Goal: Information Seeking & Learning: Learn about a topic

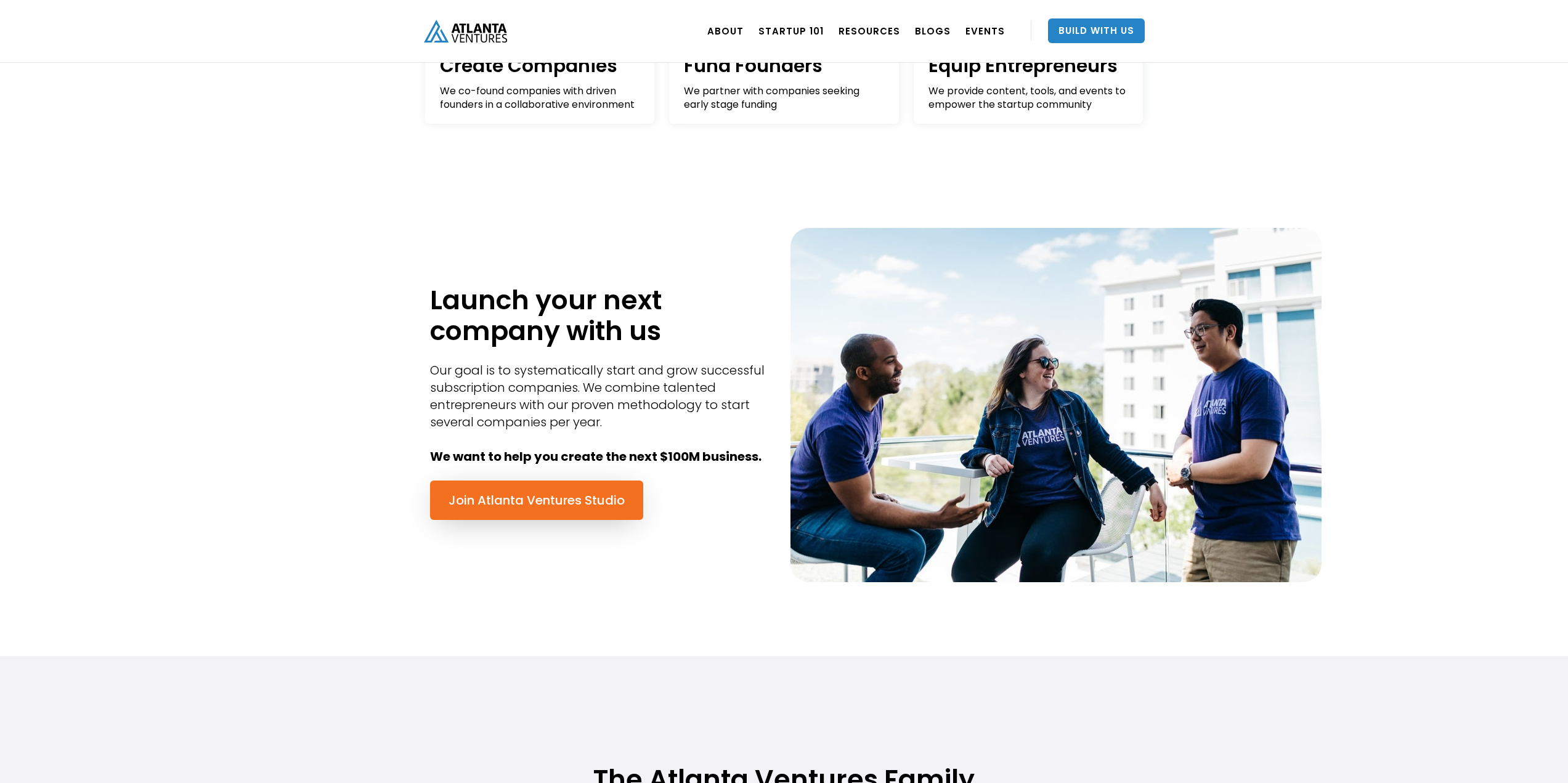
scroll to position [431, 0]
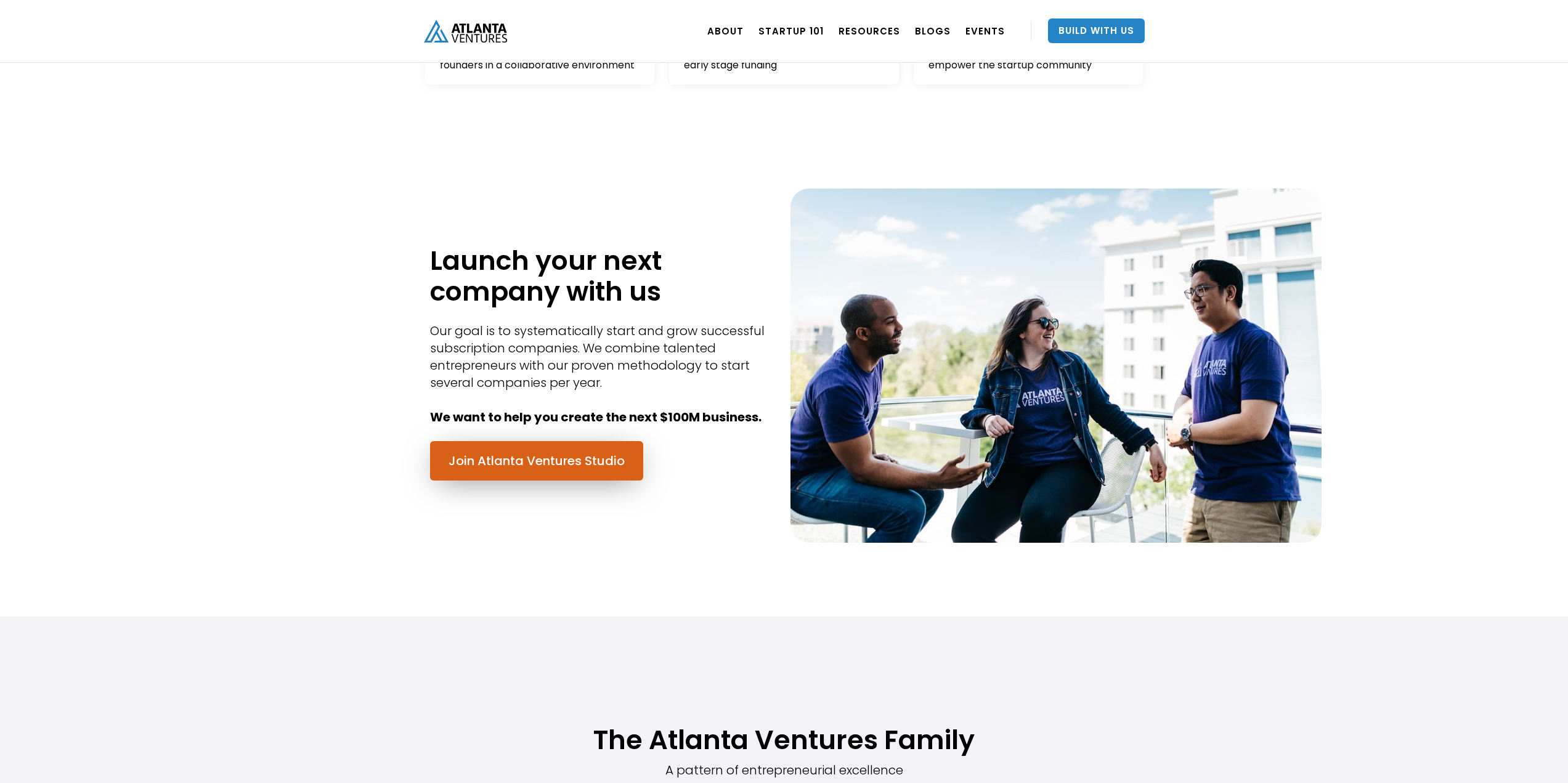
click at [618, 465] on link "Join Atlanta Ventures Studio" at bounding box center [536, 461] width 213 height 40
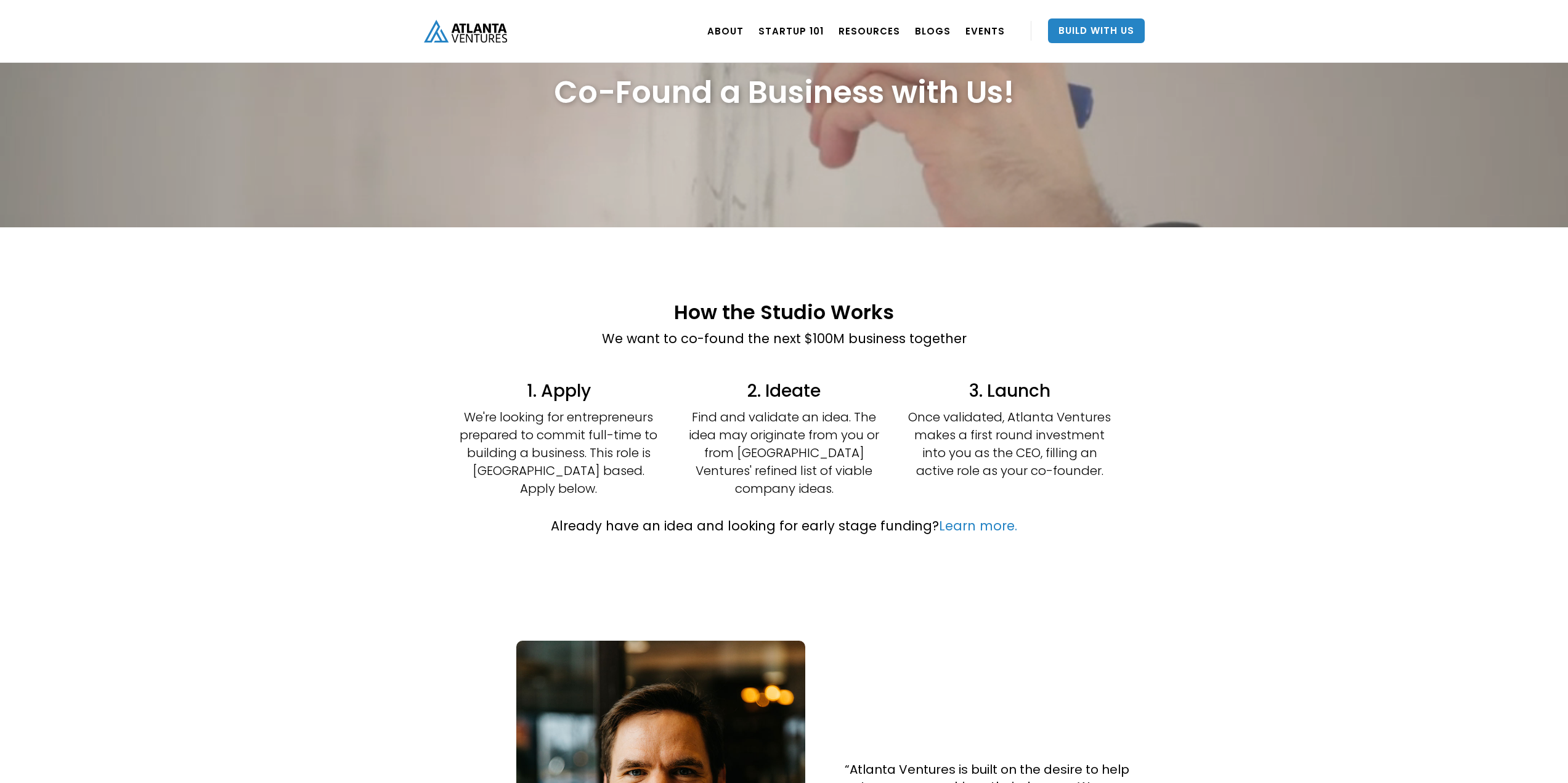
scroll to position [61, 0]
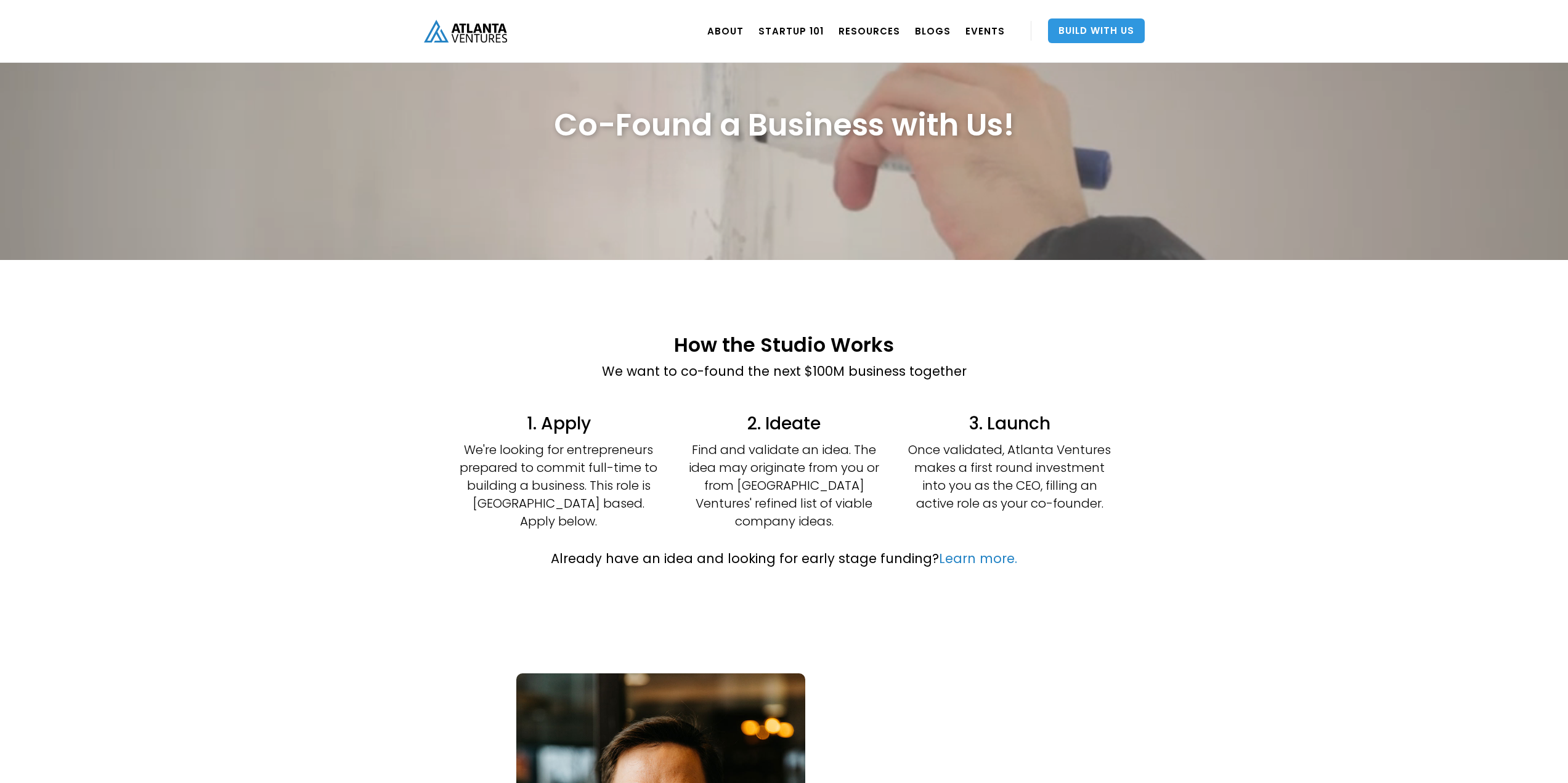
click at [1105, 31] on link "Build With Us" at bounding box center [1096, 30] width 97 height 24
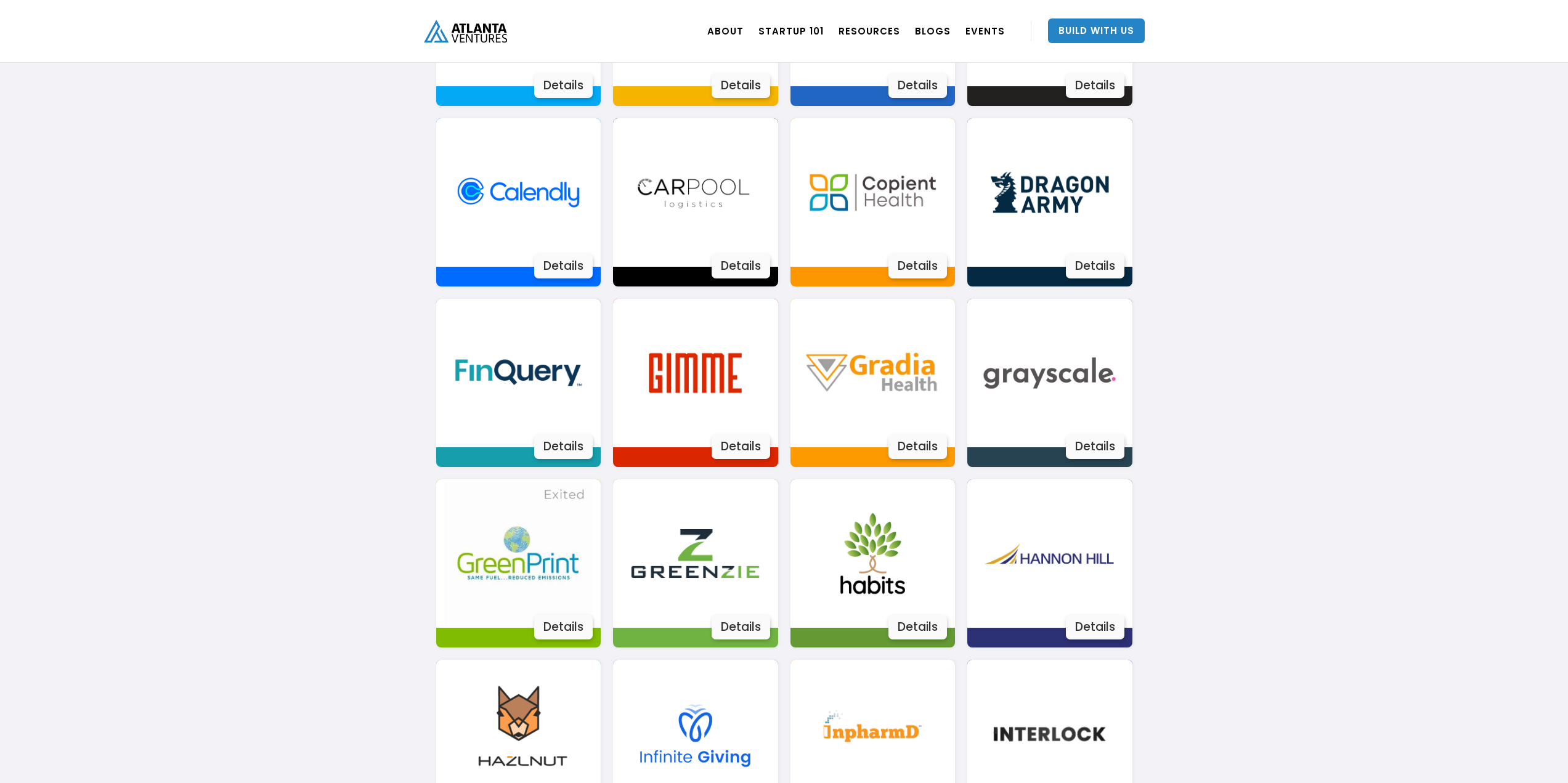
scroll to position [985, 0]
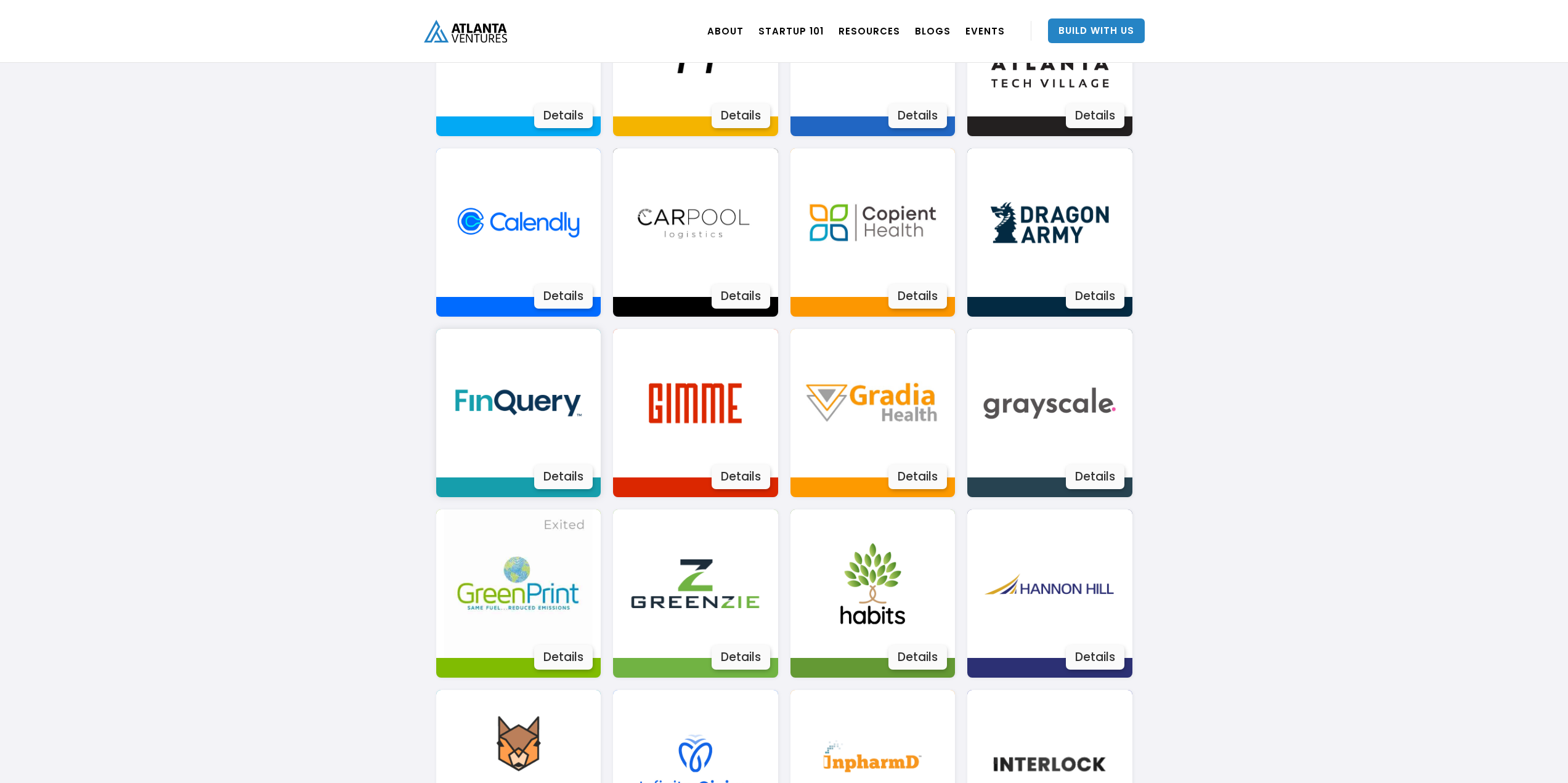
click at [545, 472] on div "Details" at bounding box center [563, 477] width 58 height 24
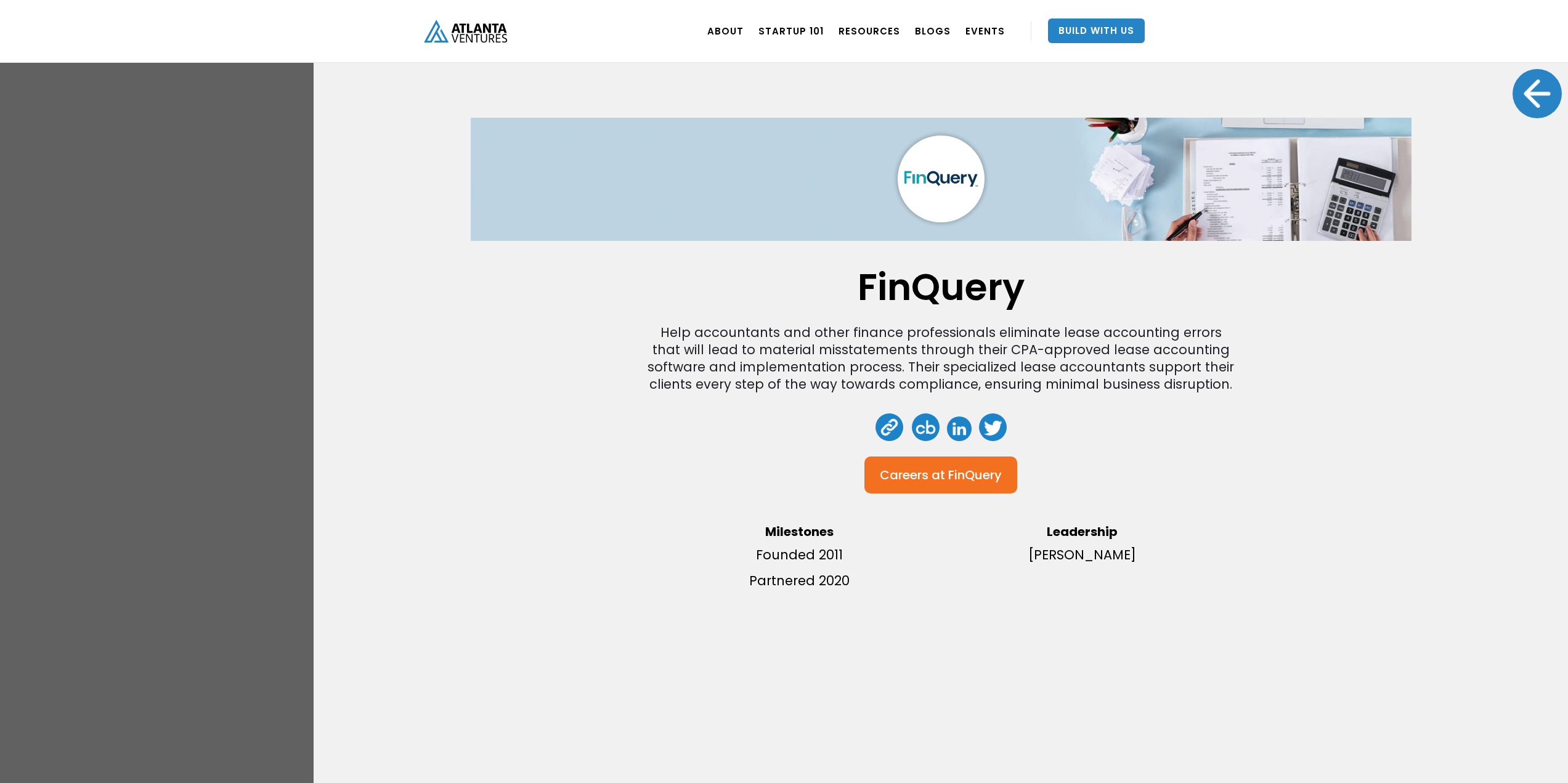
click at [166, 529] on div "FinQuery Help accountants and other finance professionals eliminate lease accou…" at bounding box center [784, 392] width 1568 height 783
click at [1526, 82] on div at bounding box center [1537, 93] width 50 height 50
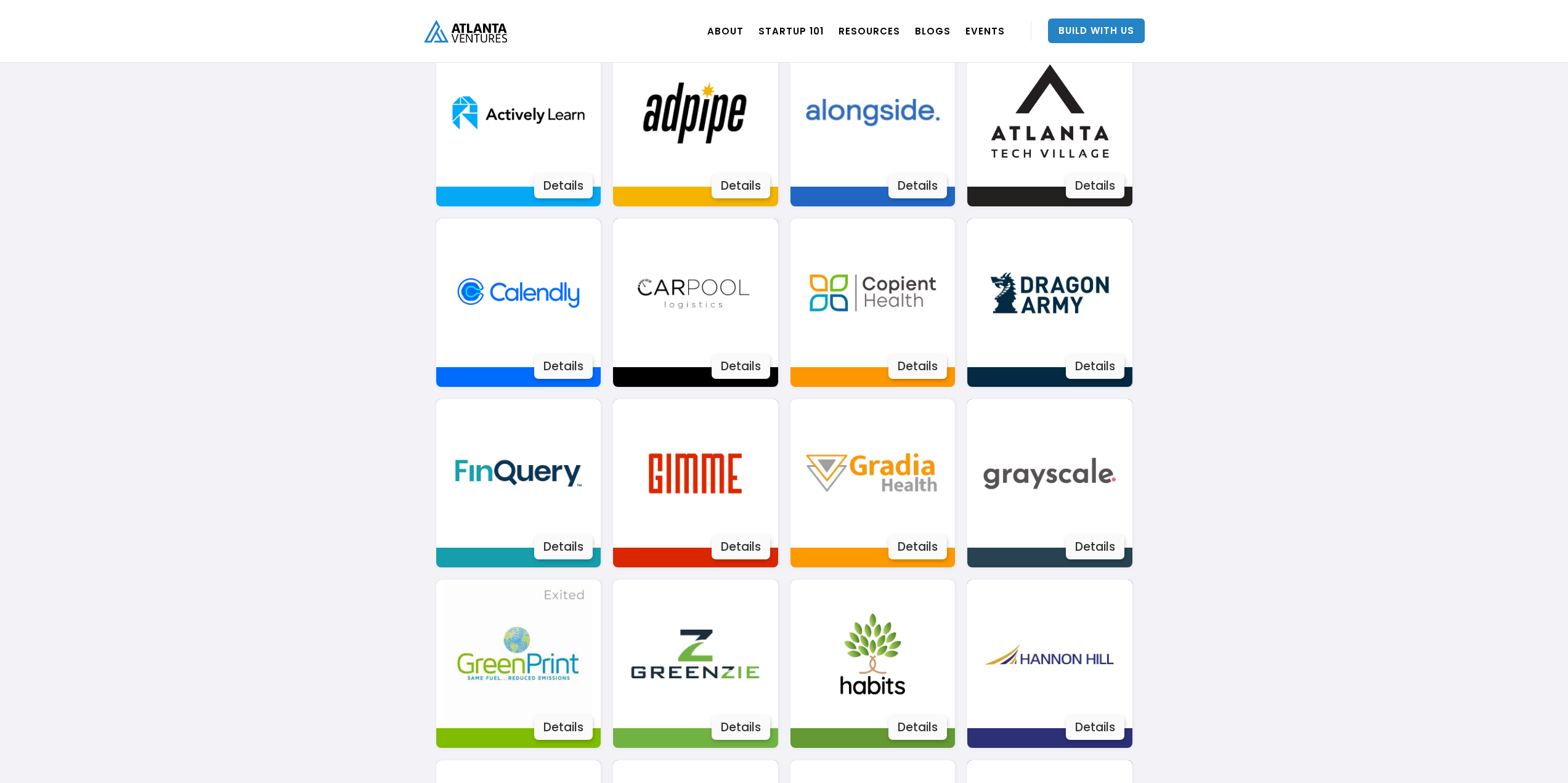
scroll to position [862, 0]
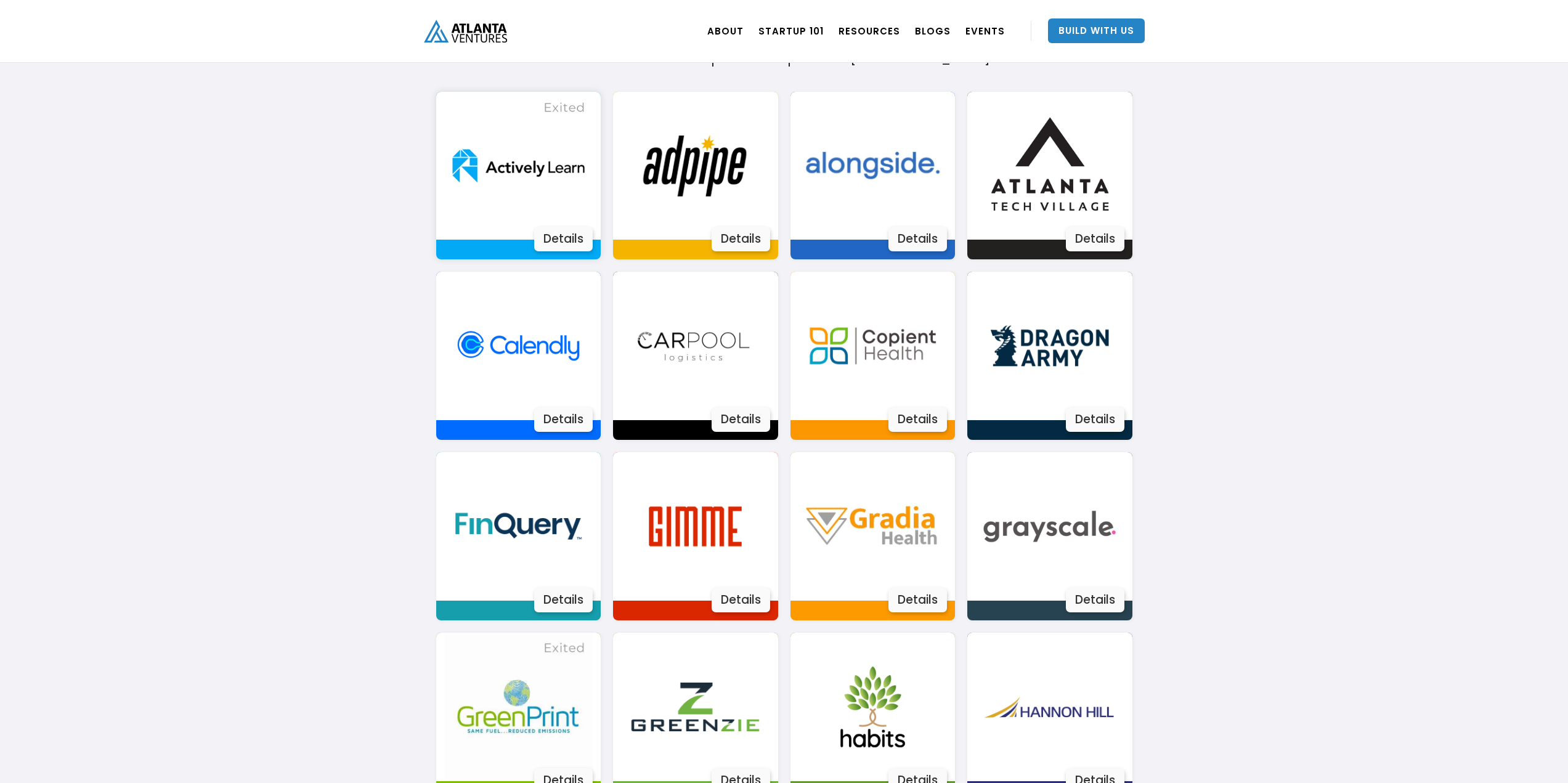
click at [586, 202] on img at bounding box center [518, 166] width 148 height 148
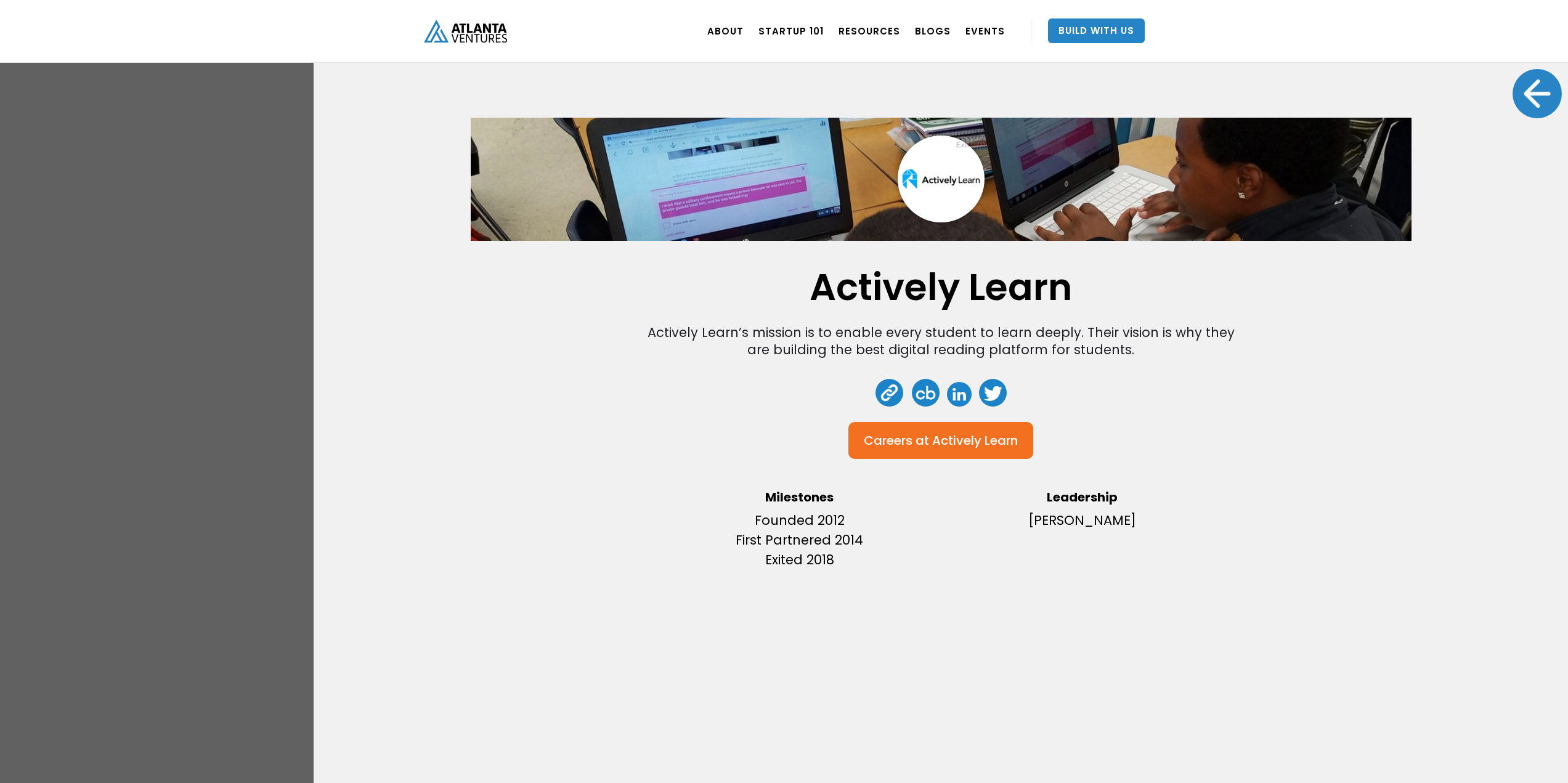
click at [1517, 80] on div at bounding box center [1537, 93] width 50 height 50
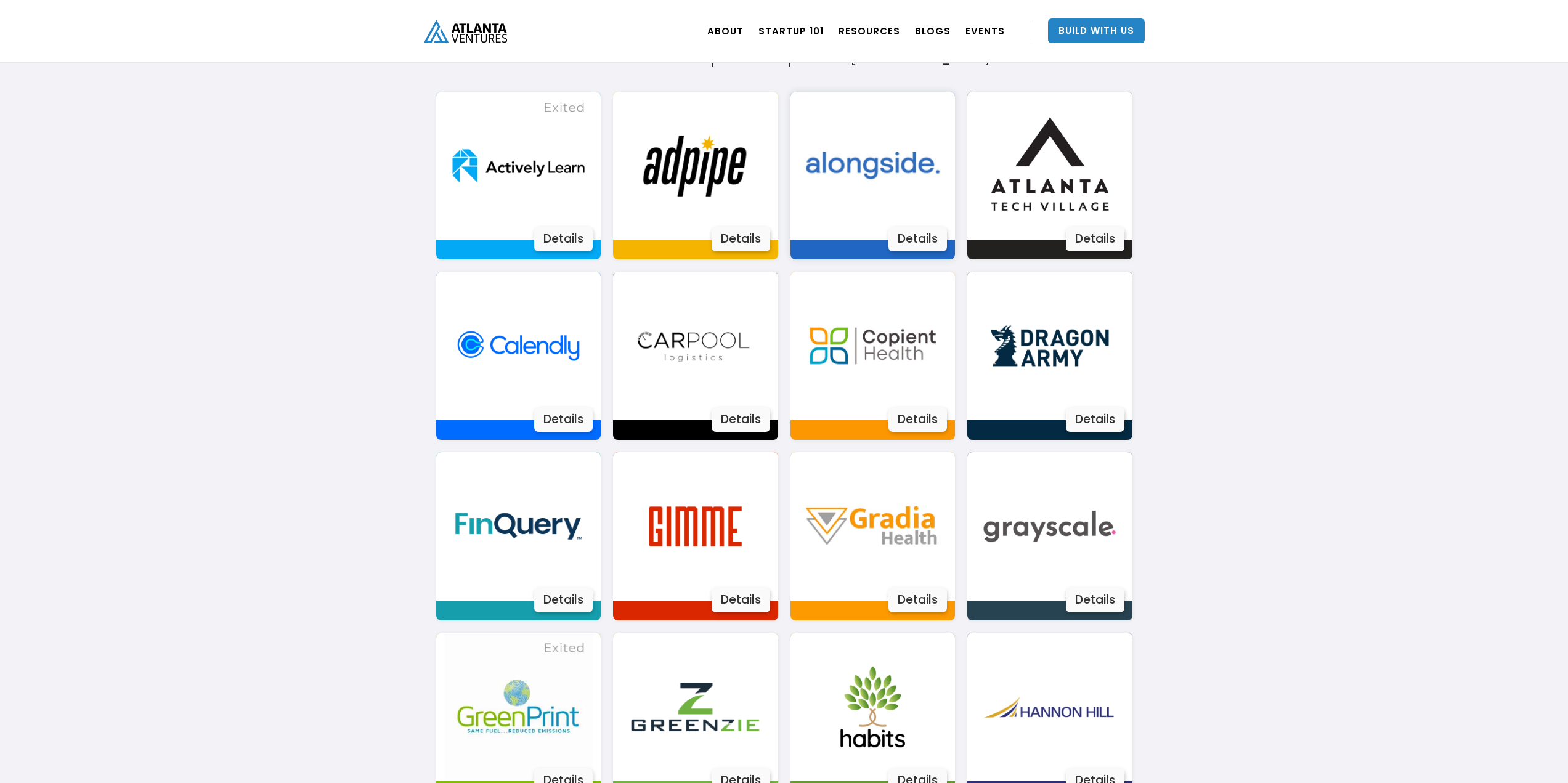
click at [903, 199] on img at bounding box center [872, 166] width 148 height 148
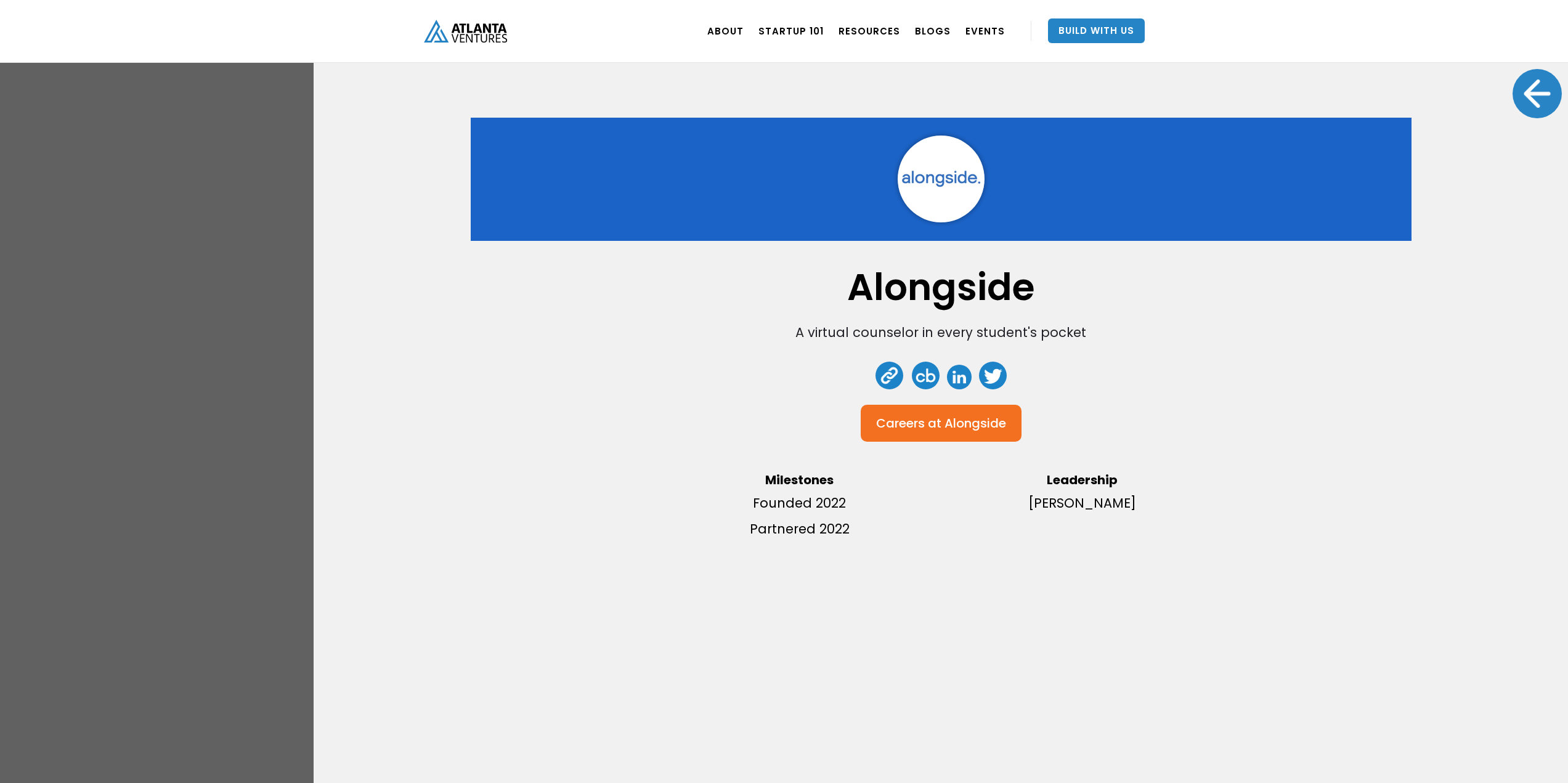
click at [1532, 102] on div at bounding box center [1537, 93] width 50 height 50
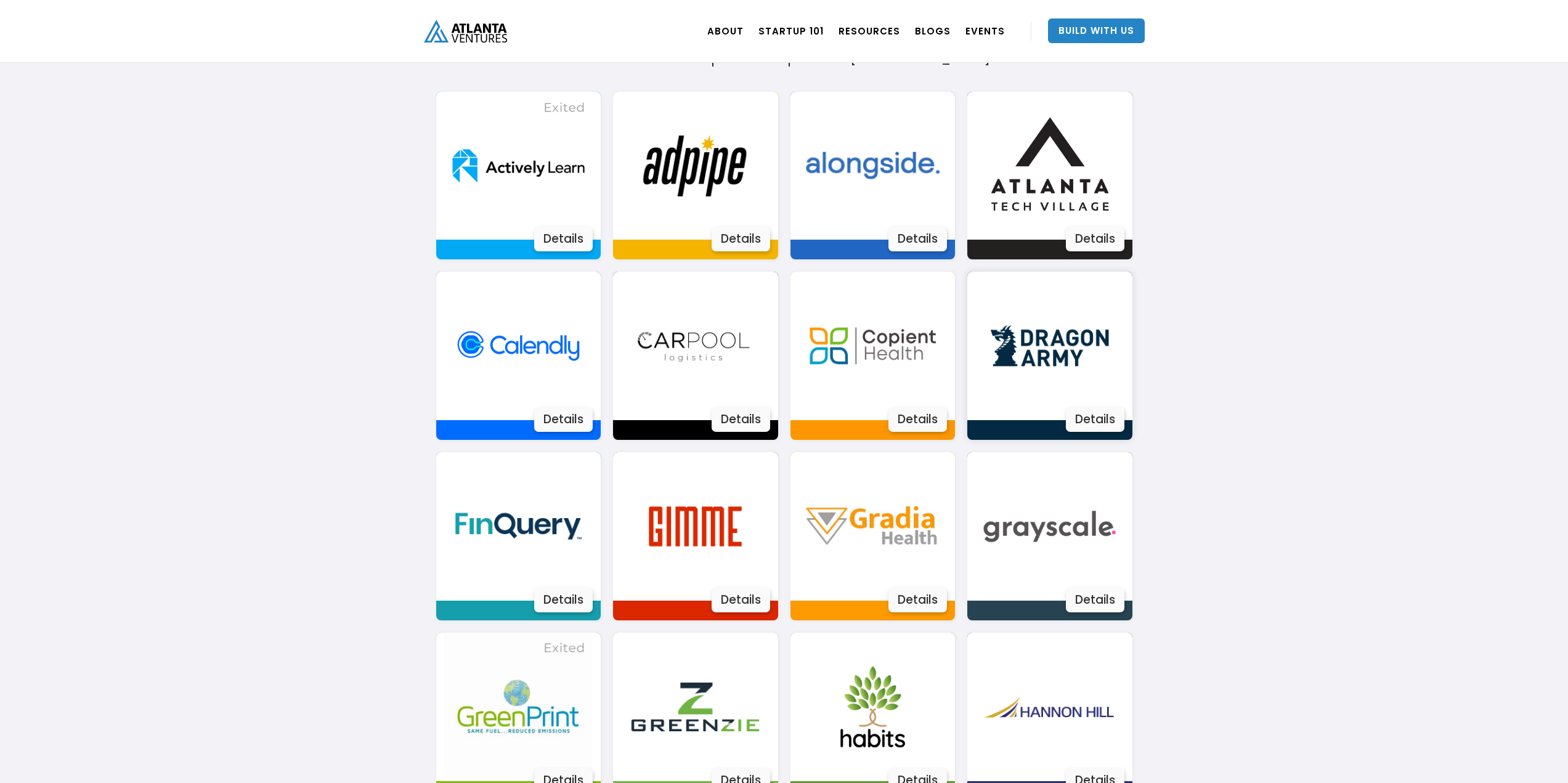
click at [1031, 351] on img at bounding box center [1049, 346] width 148 height 148
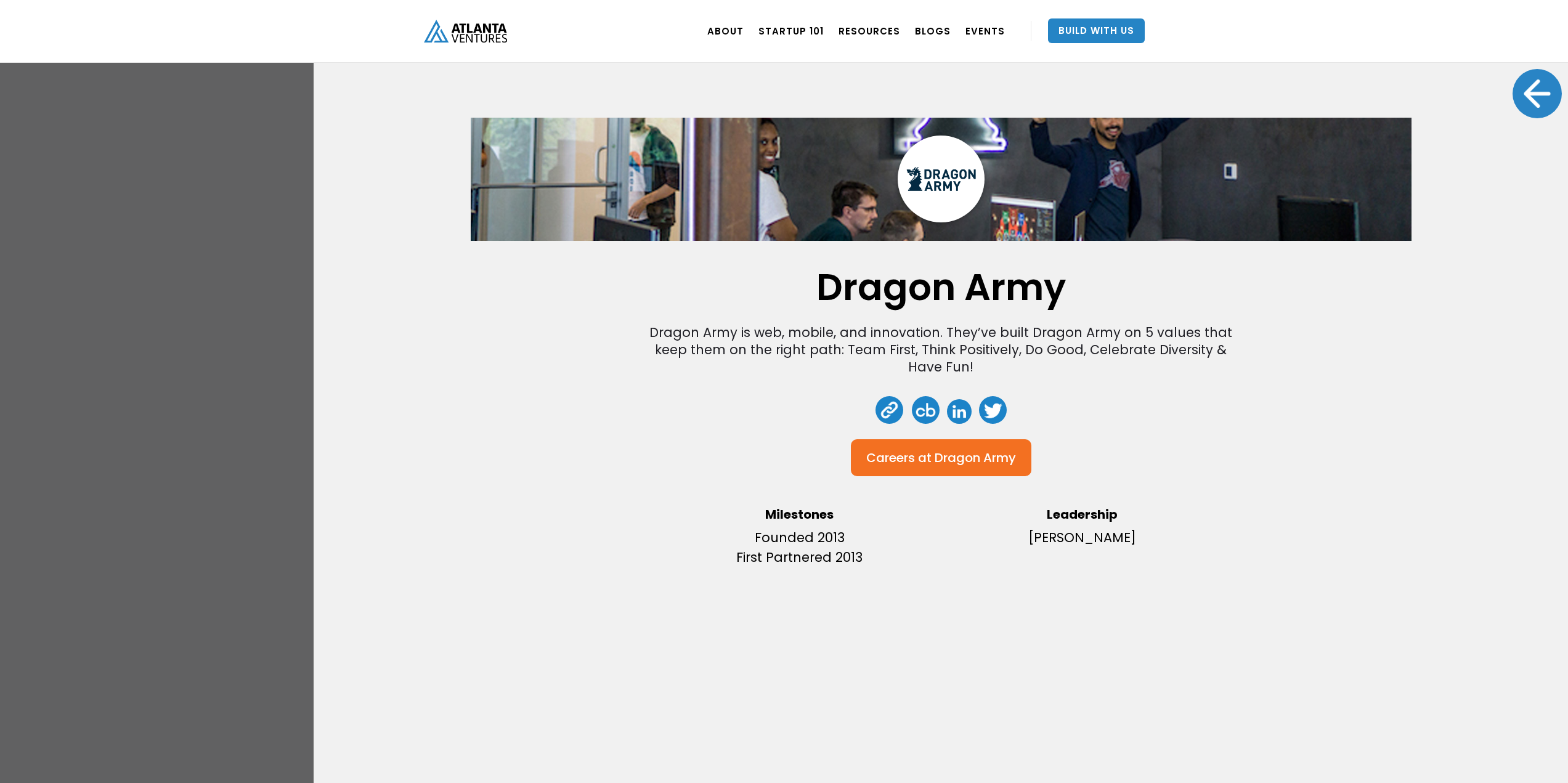
click at [1536, 96] on div at bounding box center [1537, 93] width 50 height 50
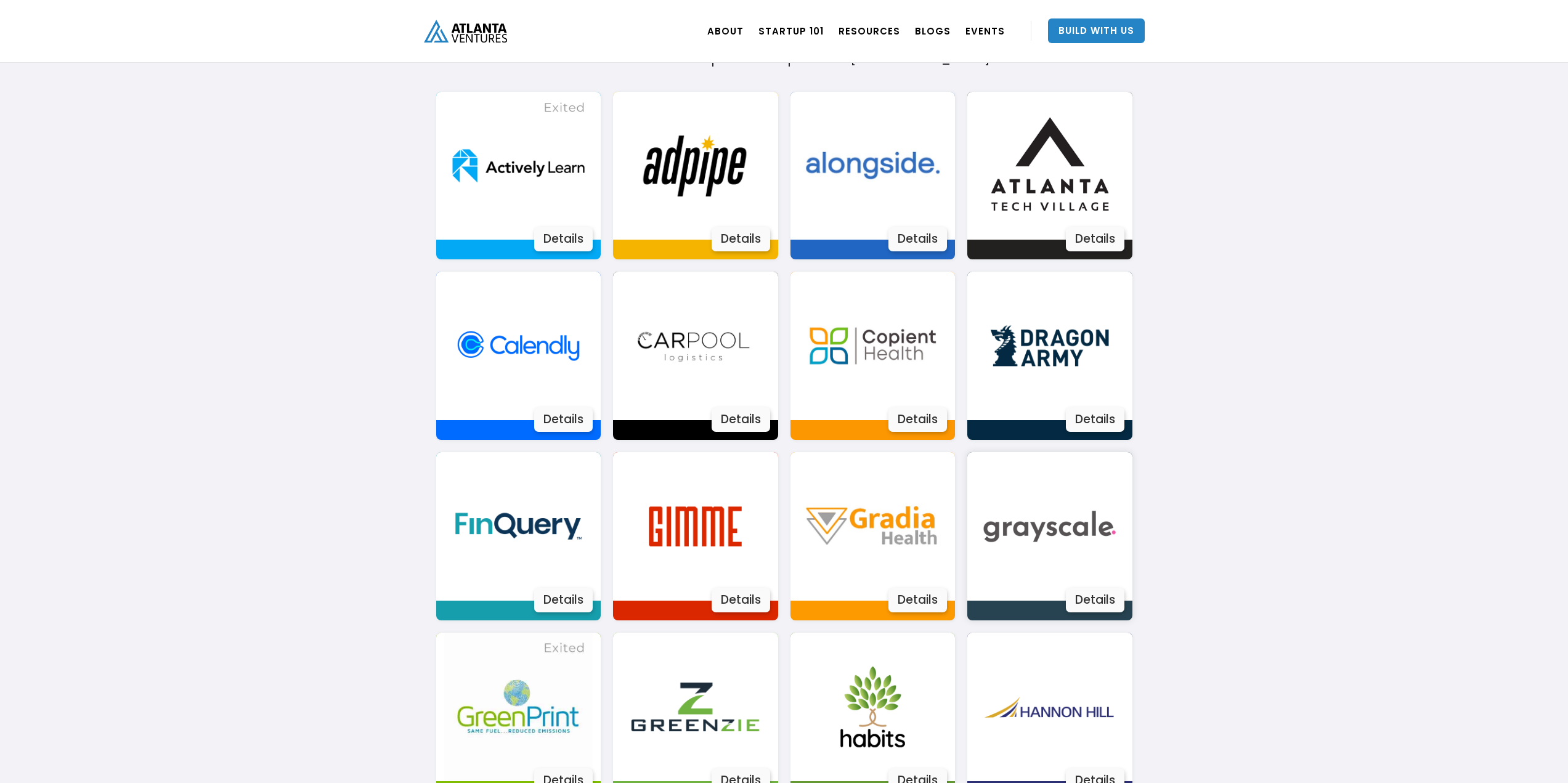
click at [1000, 527] on img at bounding box center [1049, 526] width 148 height 148
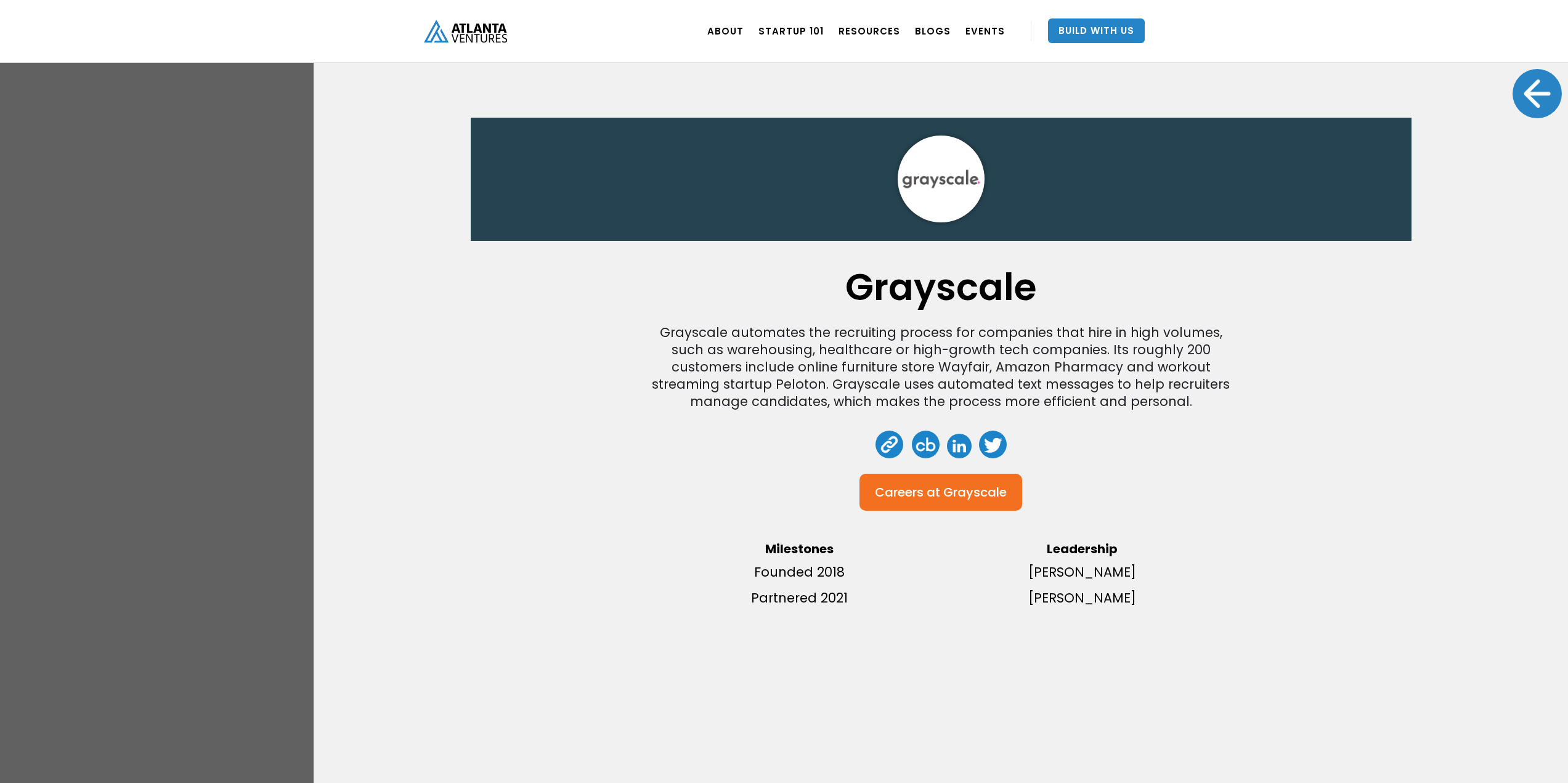
click at [1526, 88] on div at bounding box center [1537, 93] width 50 height 50
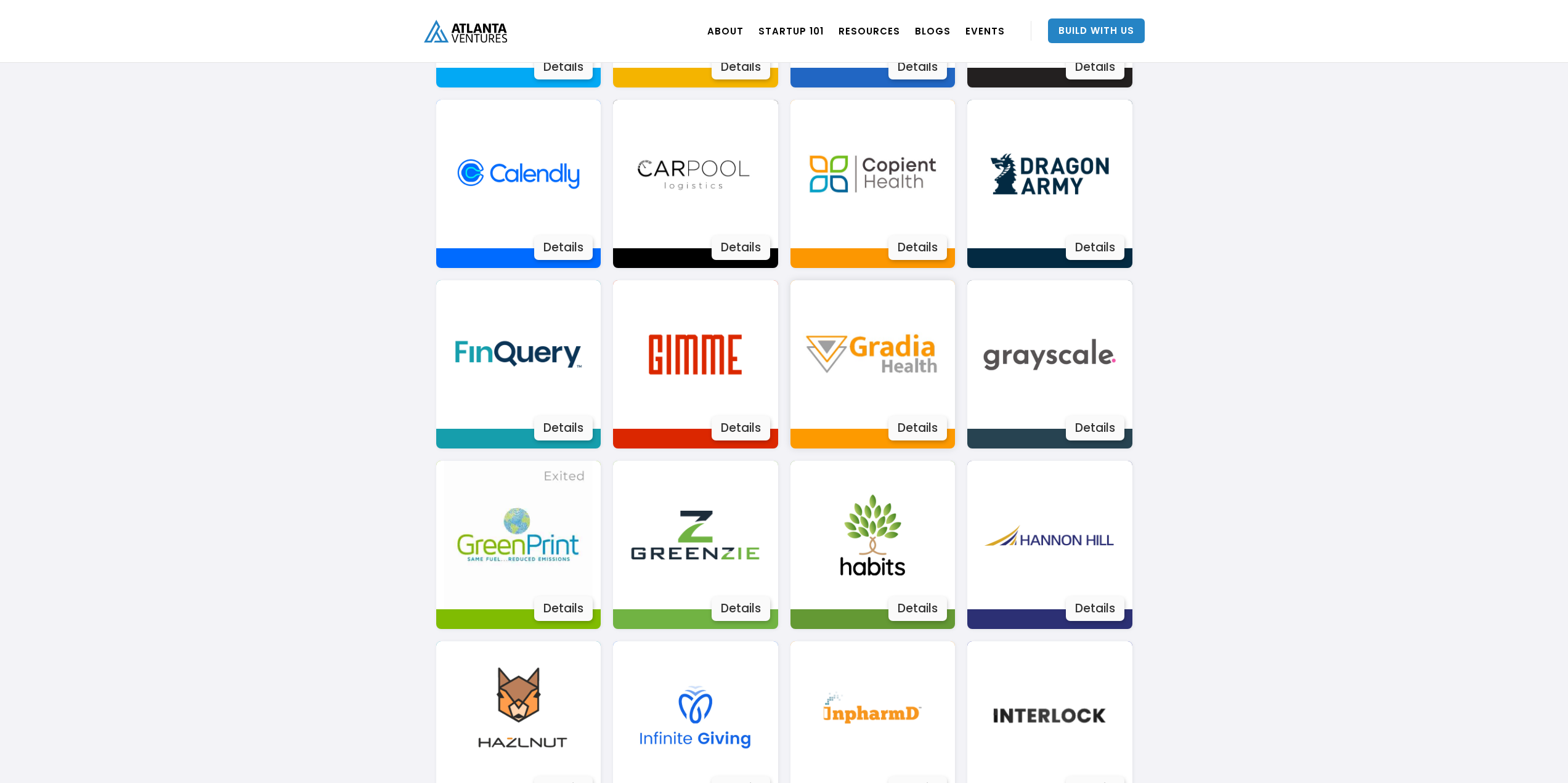
scroll to position [1047, 0]
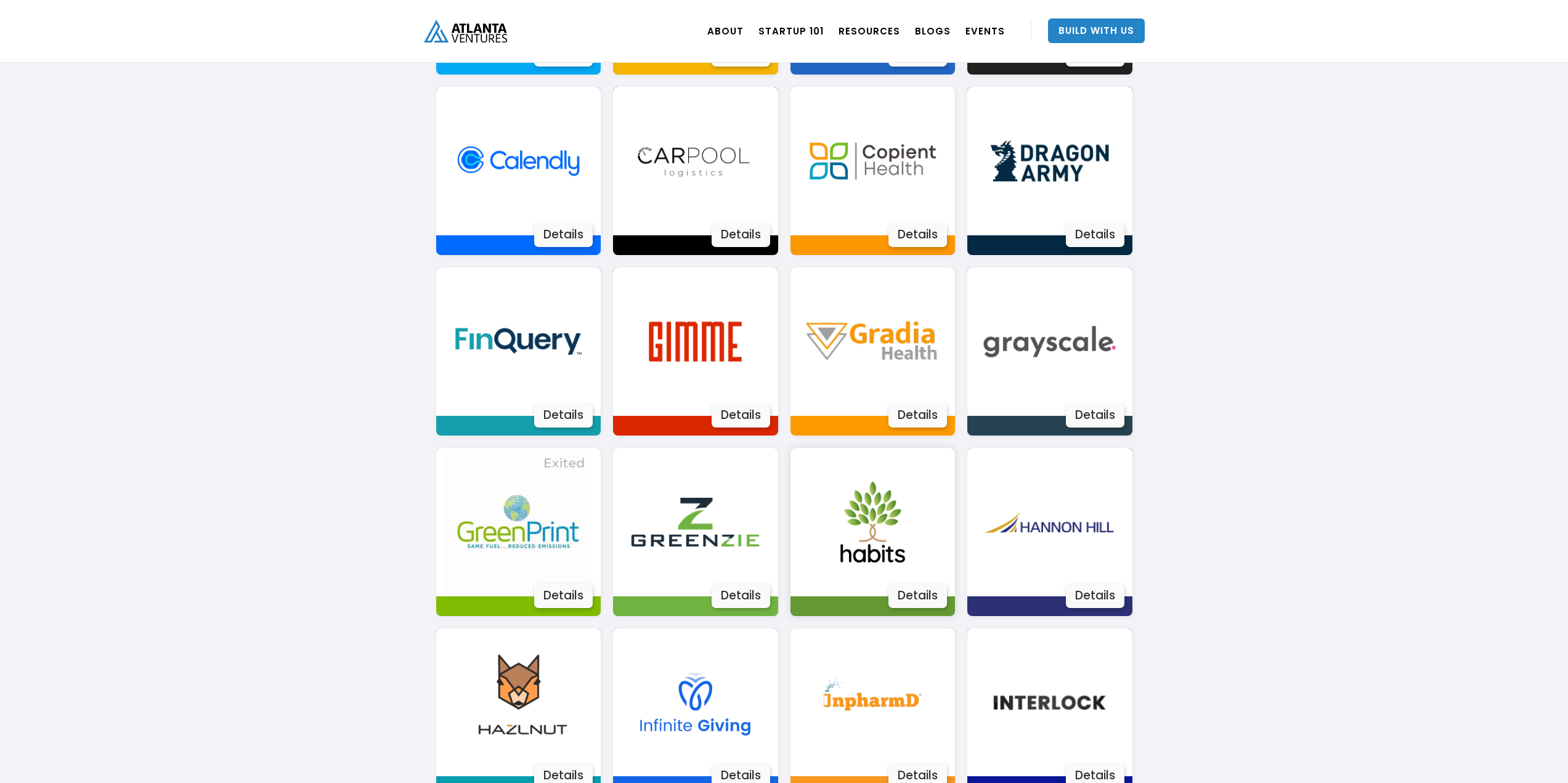
click at [872, 558] on img at bounding box center [872, 522] width 148 height 148
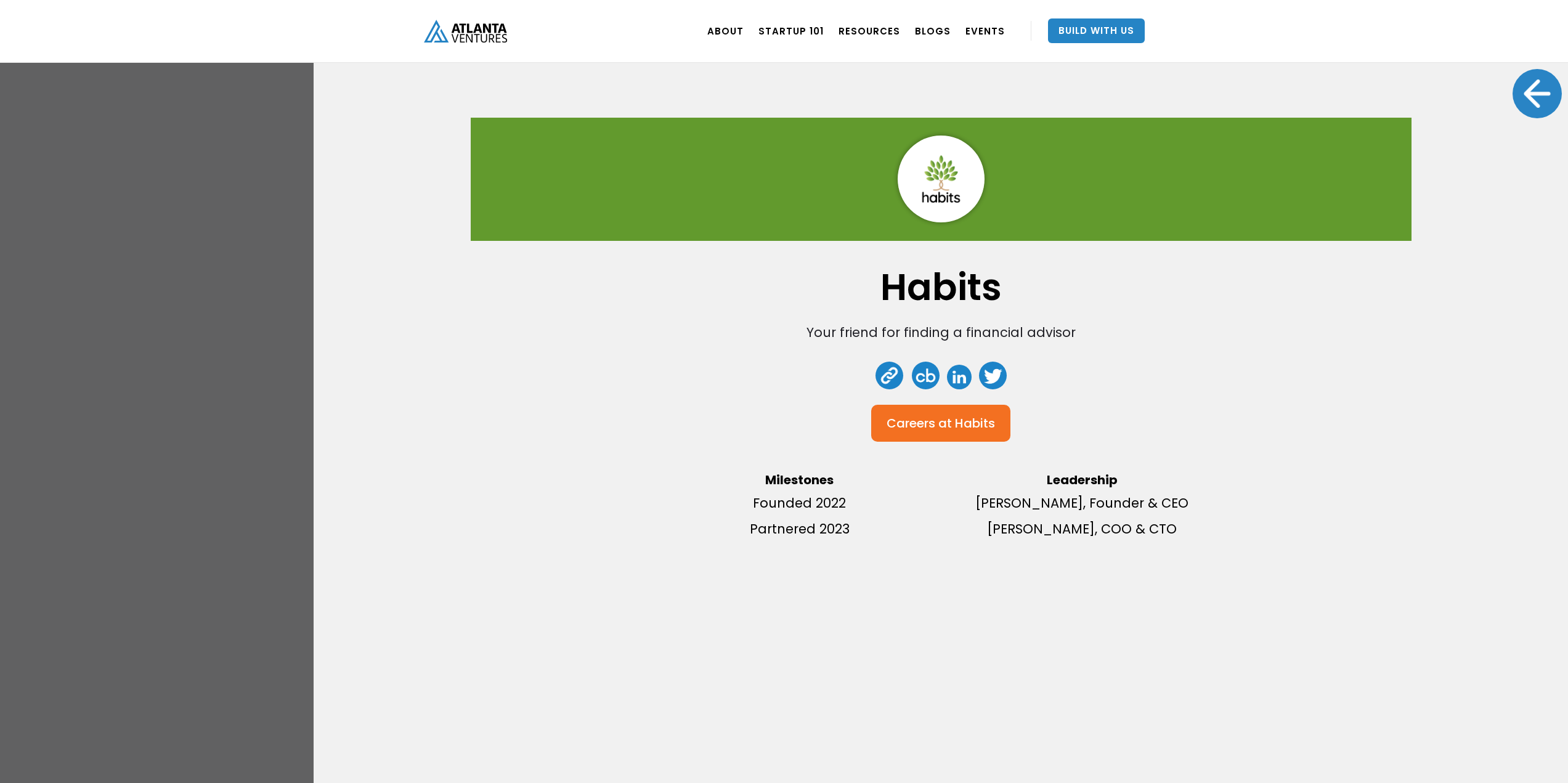
click at [1535, 93] on div at bounding box center [1537, 93] width 50 height 50
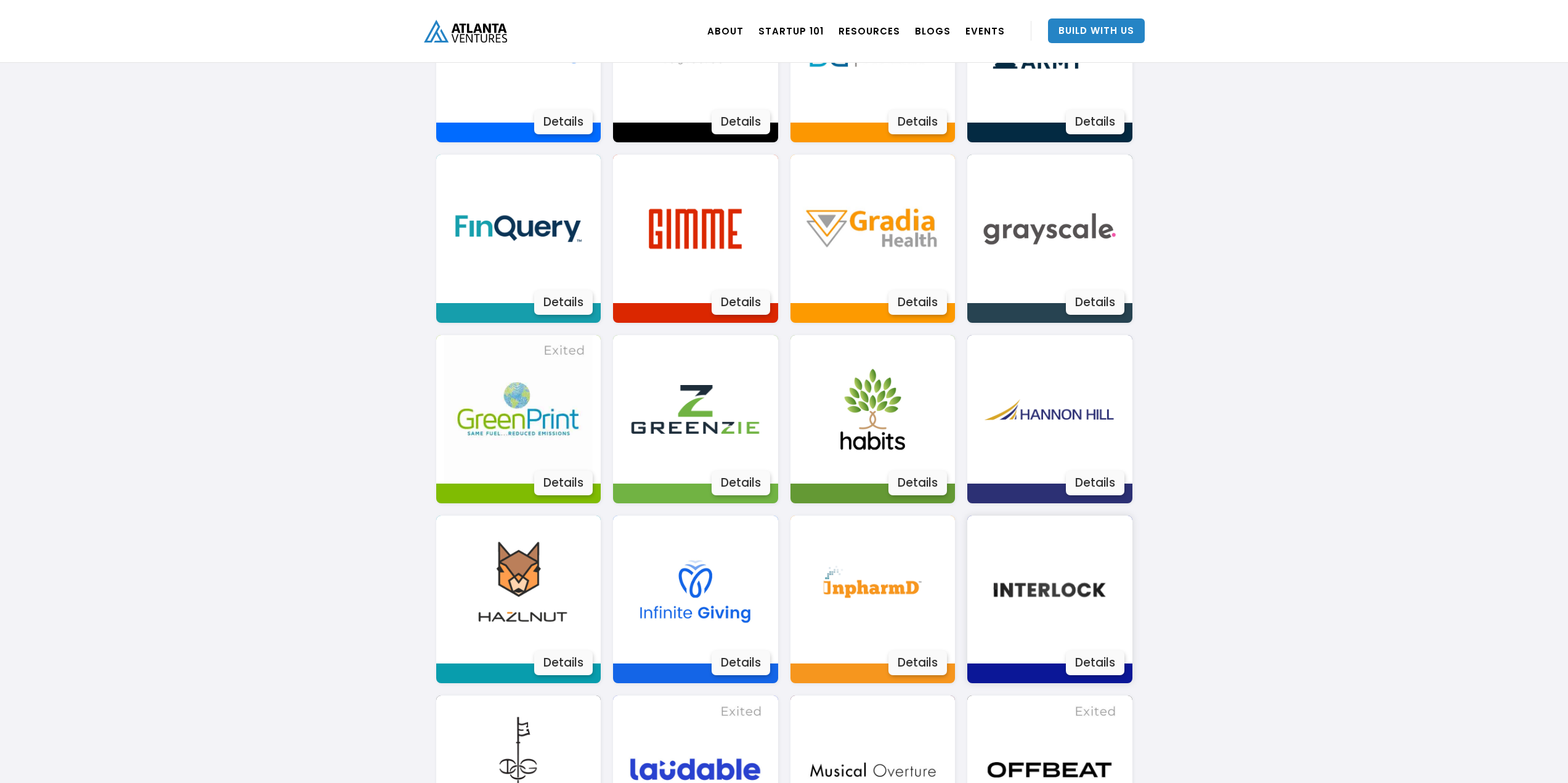
scroll to position [1170, 0]
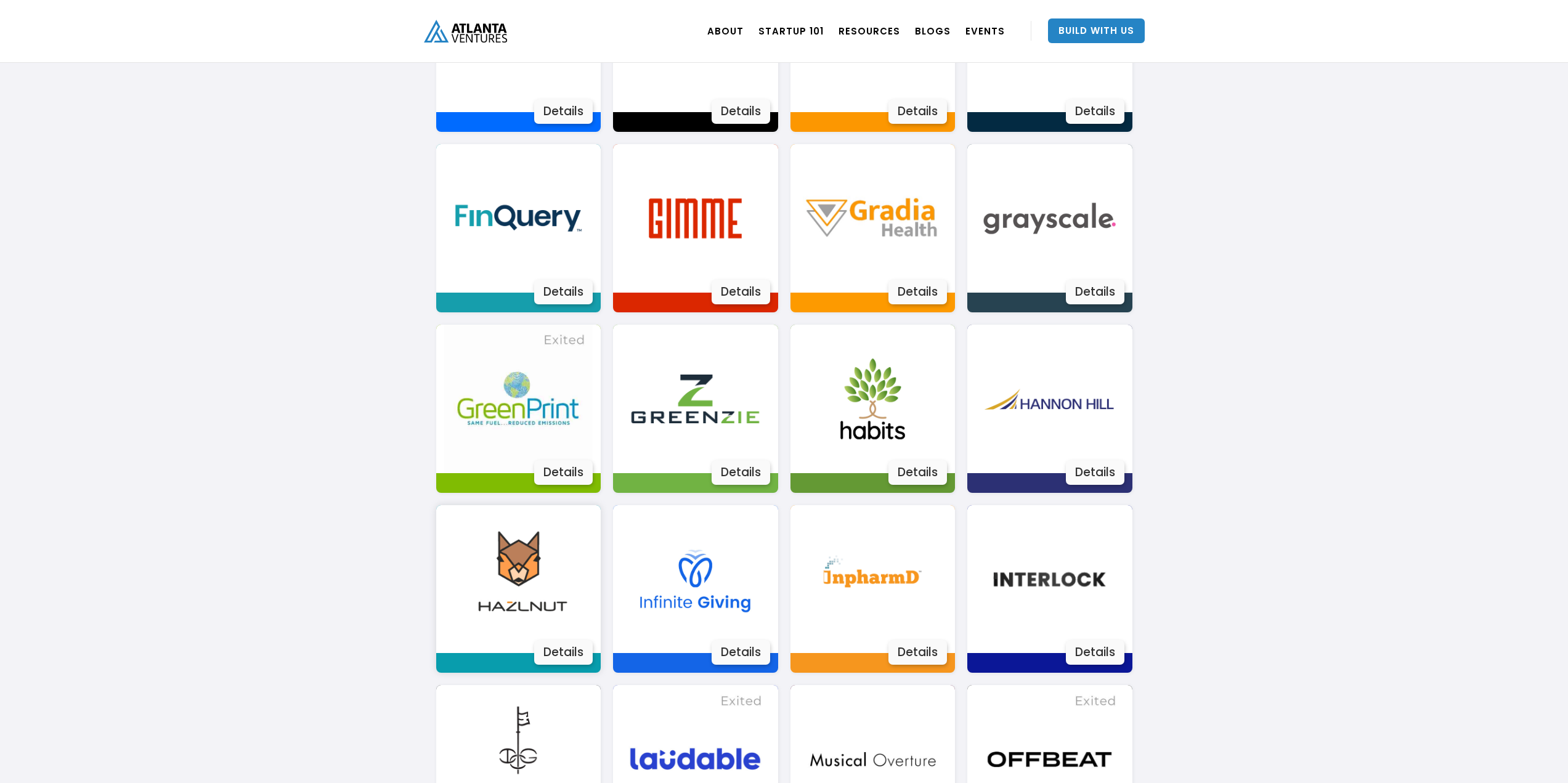
click at [507, 582] on img at bounding box center [518, 579] width 148 height 148
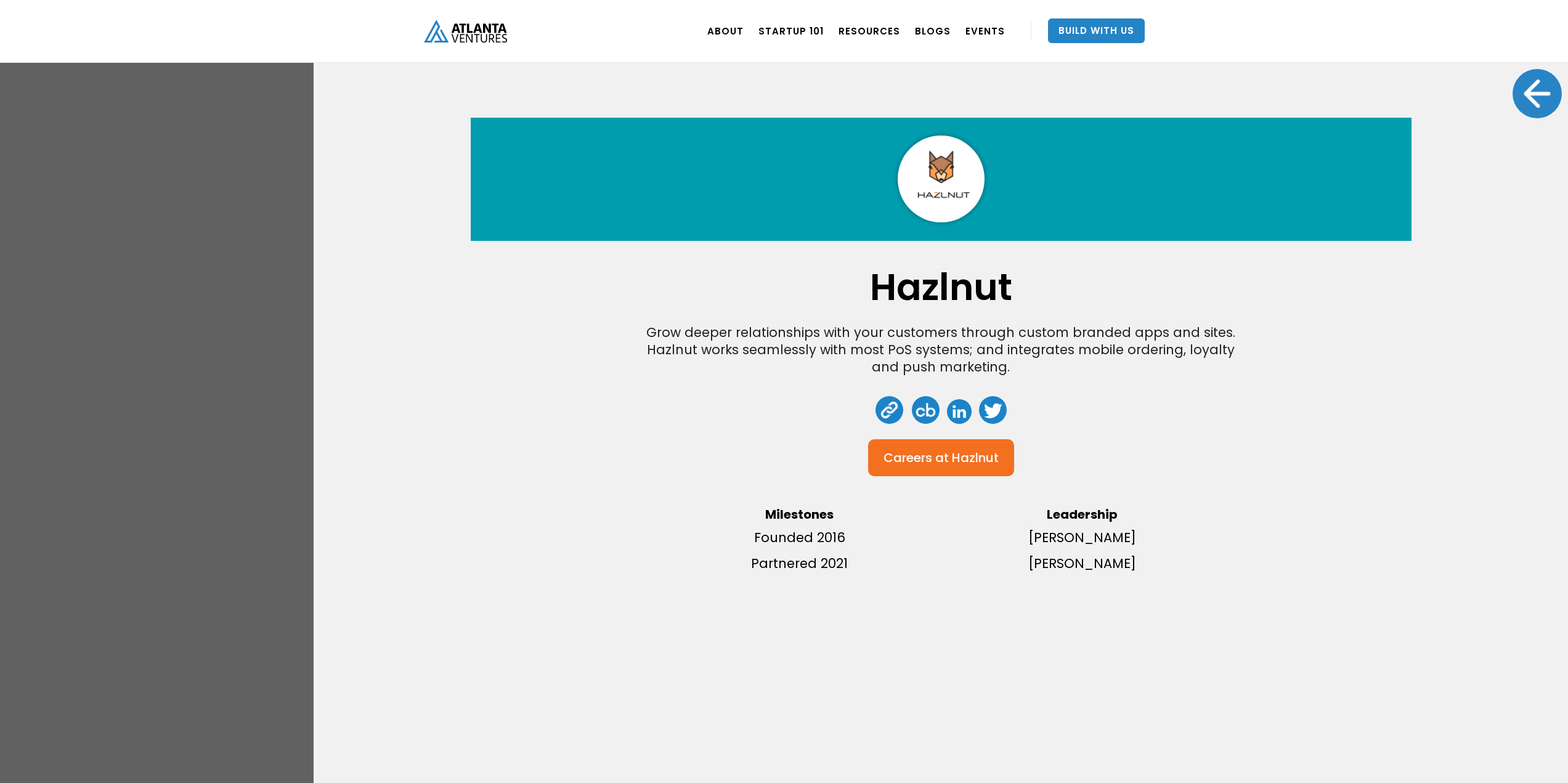
click at [1547, 118] on div "Hazlnut Grow deeper relationships with your customers through custom branded ap…" at bounding box center [940, 392] width 1254 height 783
click at [1540, 88] on div at bounding box center [1537, 93] width 50 height 50
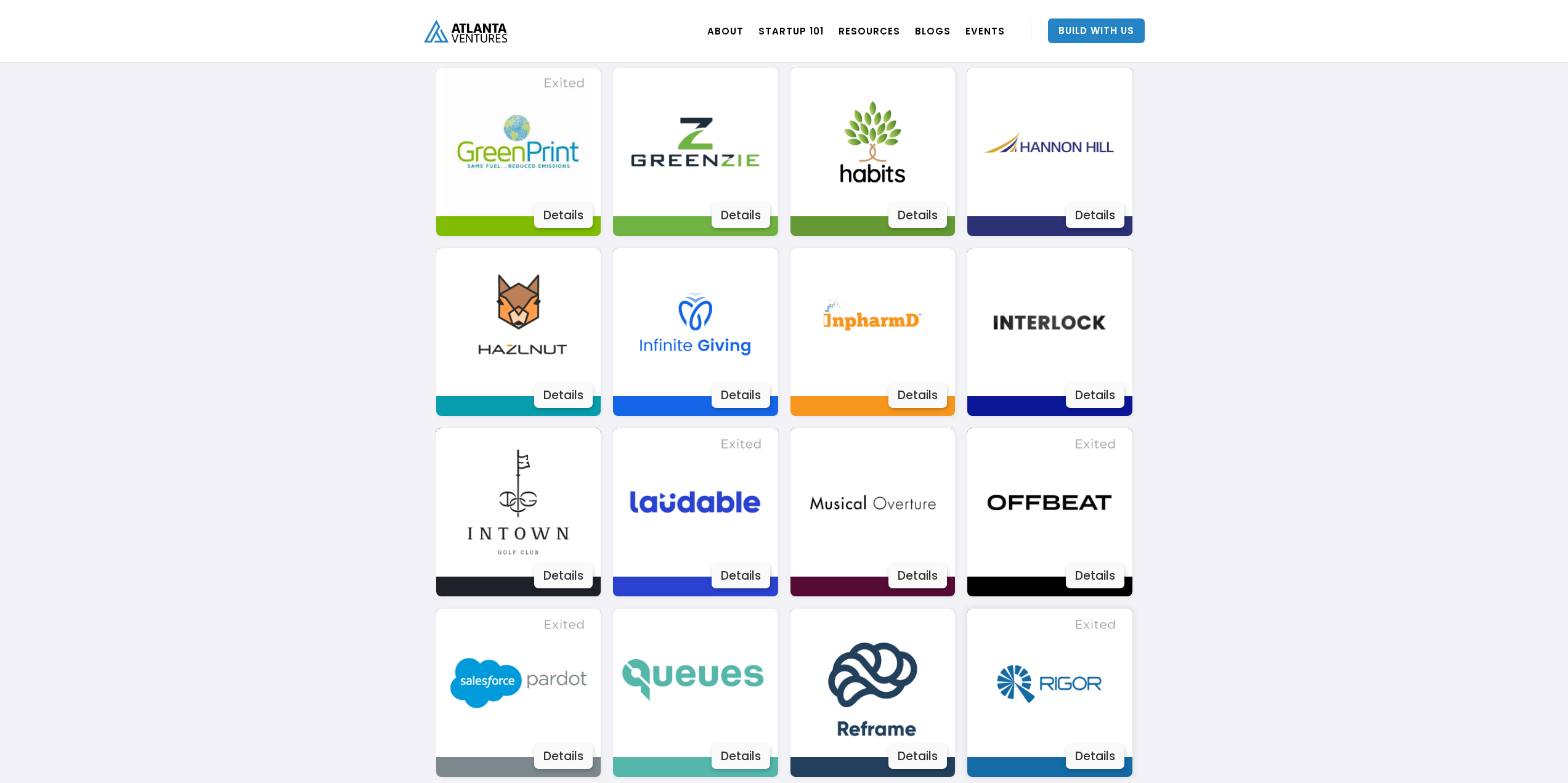
scroll to position [1601, 0]
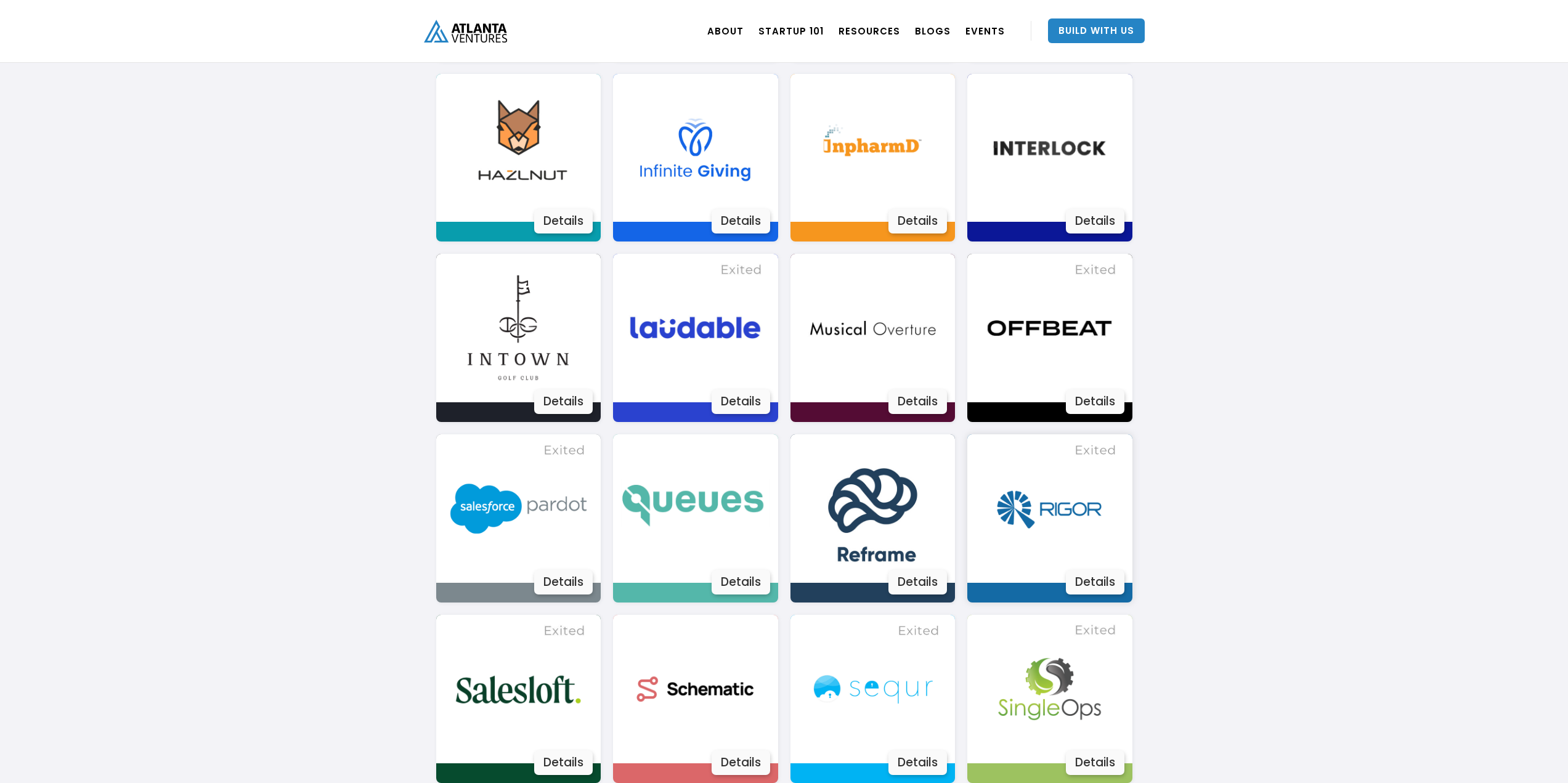
click at [1088, 498] on img at bounding box center [1049, 509] width 148 height 148
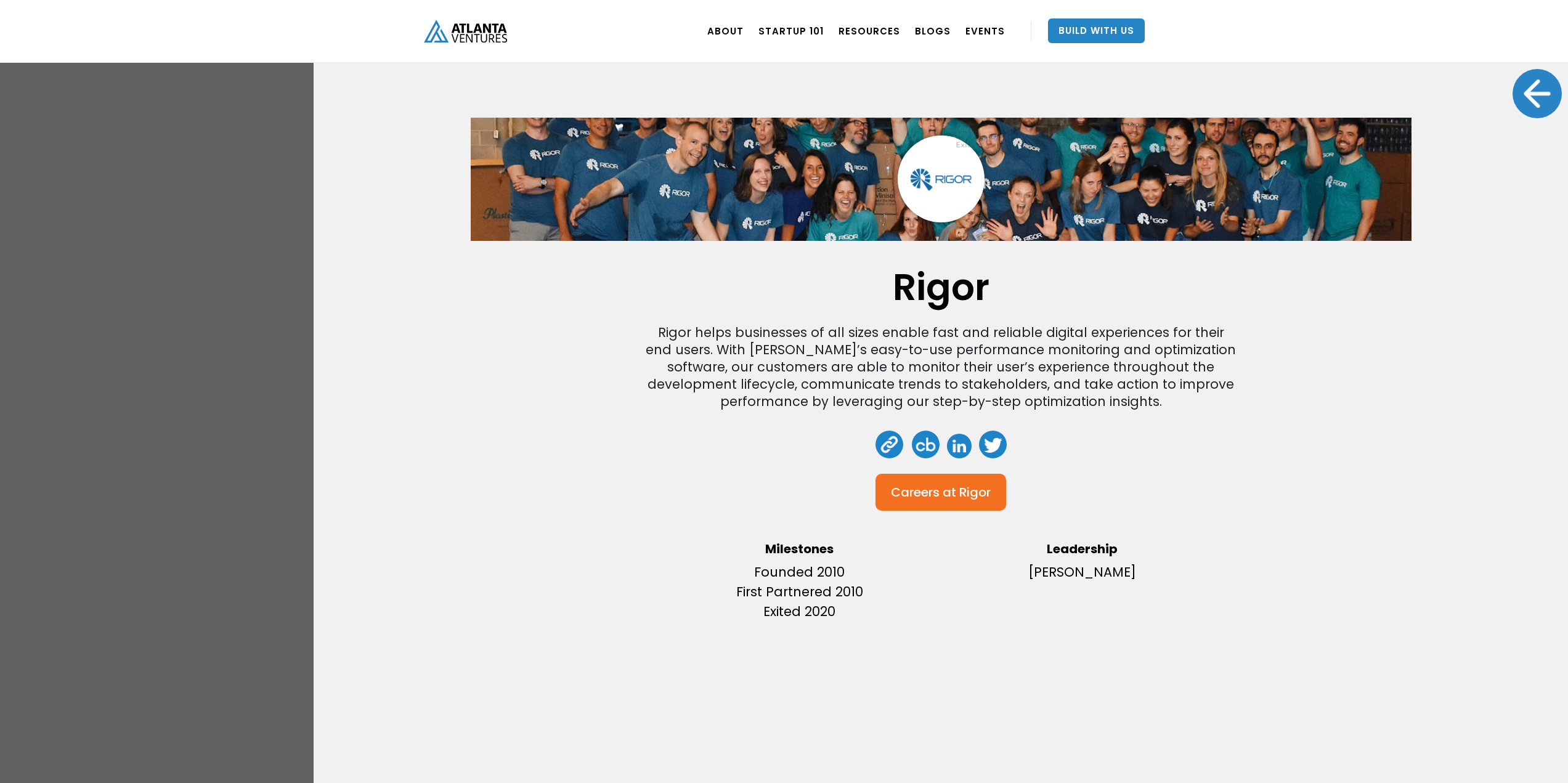
click at [1522, 98] on div at bounding box center [1537, 93] width 50 height 50
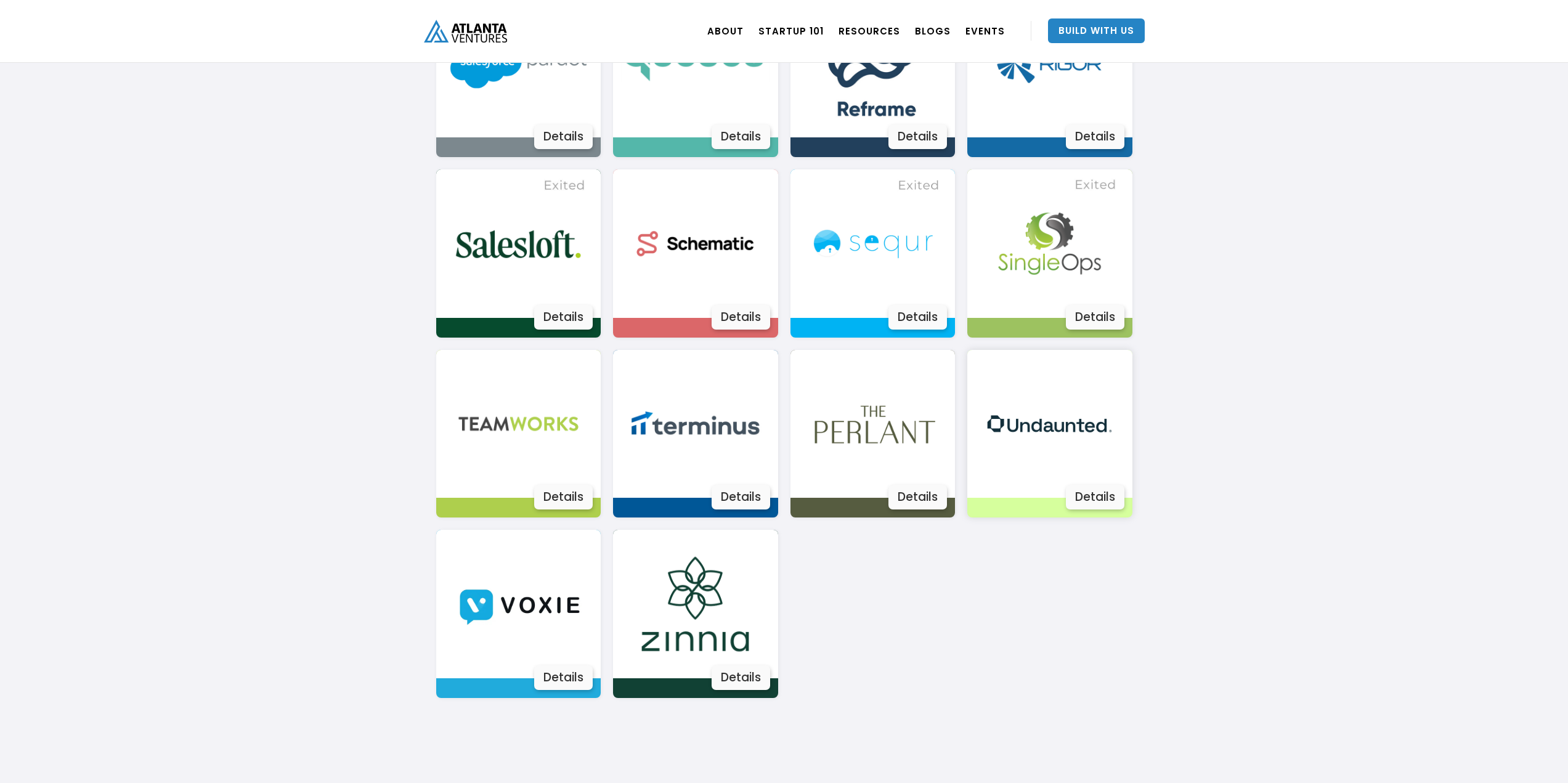
scroll to position [2094, 0]
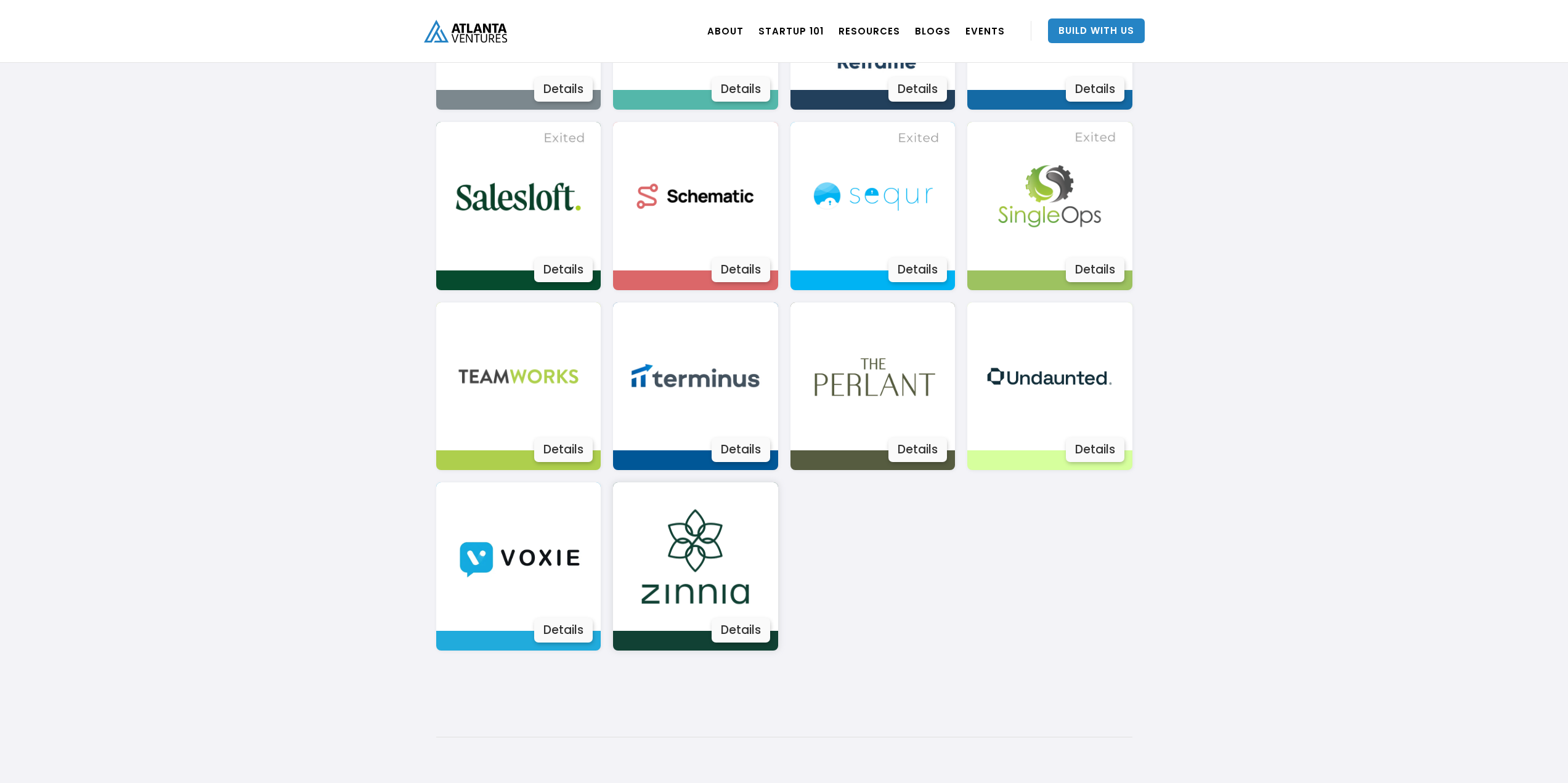
click at [691, 577] on img at bounding box center [695, 557] width 148 height 148
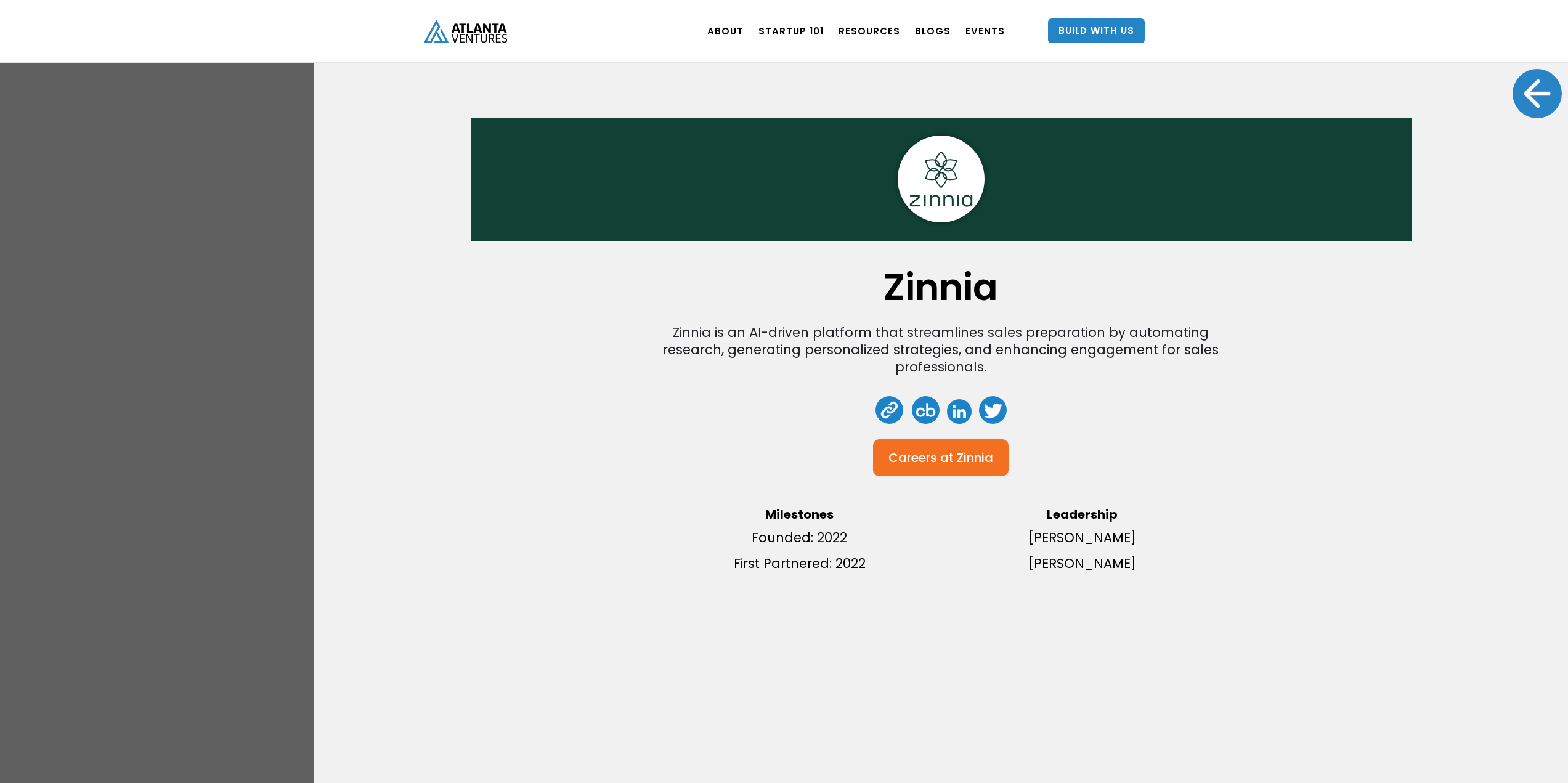
click at [1512, 99] on div at bounding box center [1537, 93] width 50 height 50
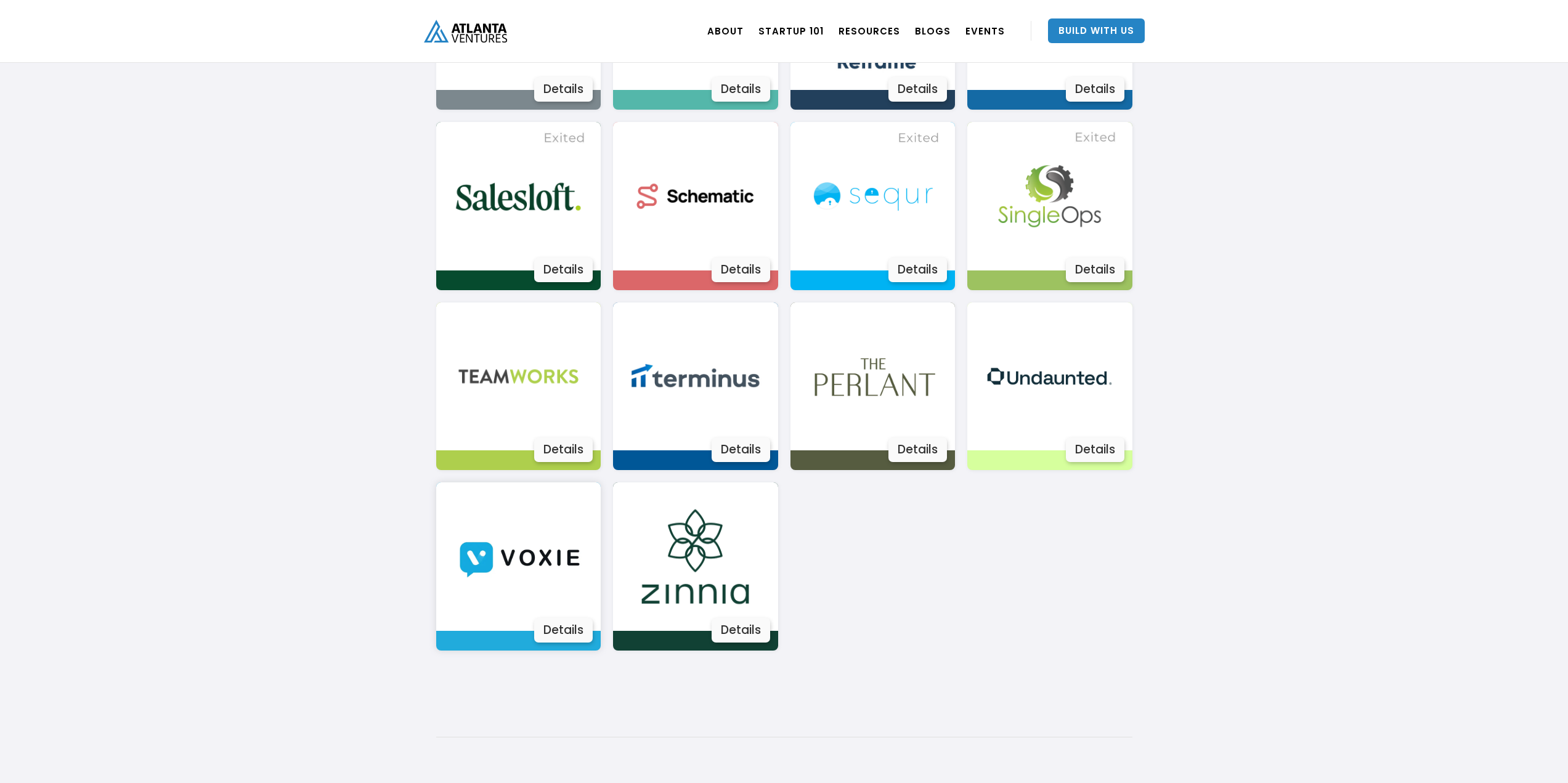
click at [536, 548] on img at bounding box center [518, 557] width 148 height 148
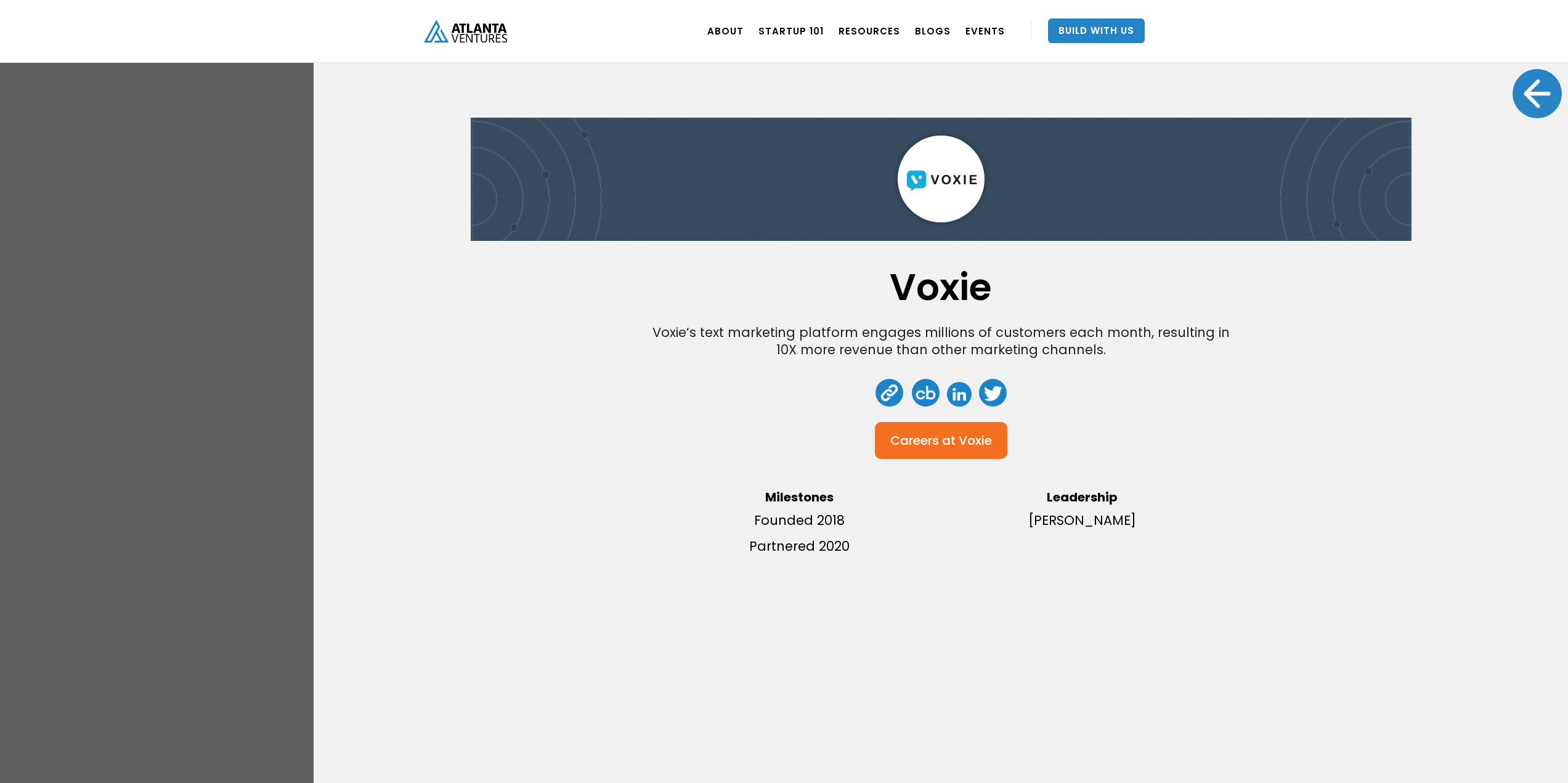
click at [1524, 99] on div at bounding box center [1537, 93] width 50 height 50
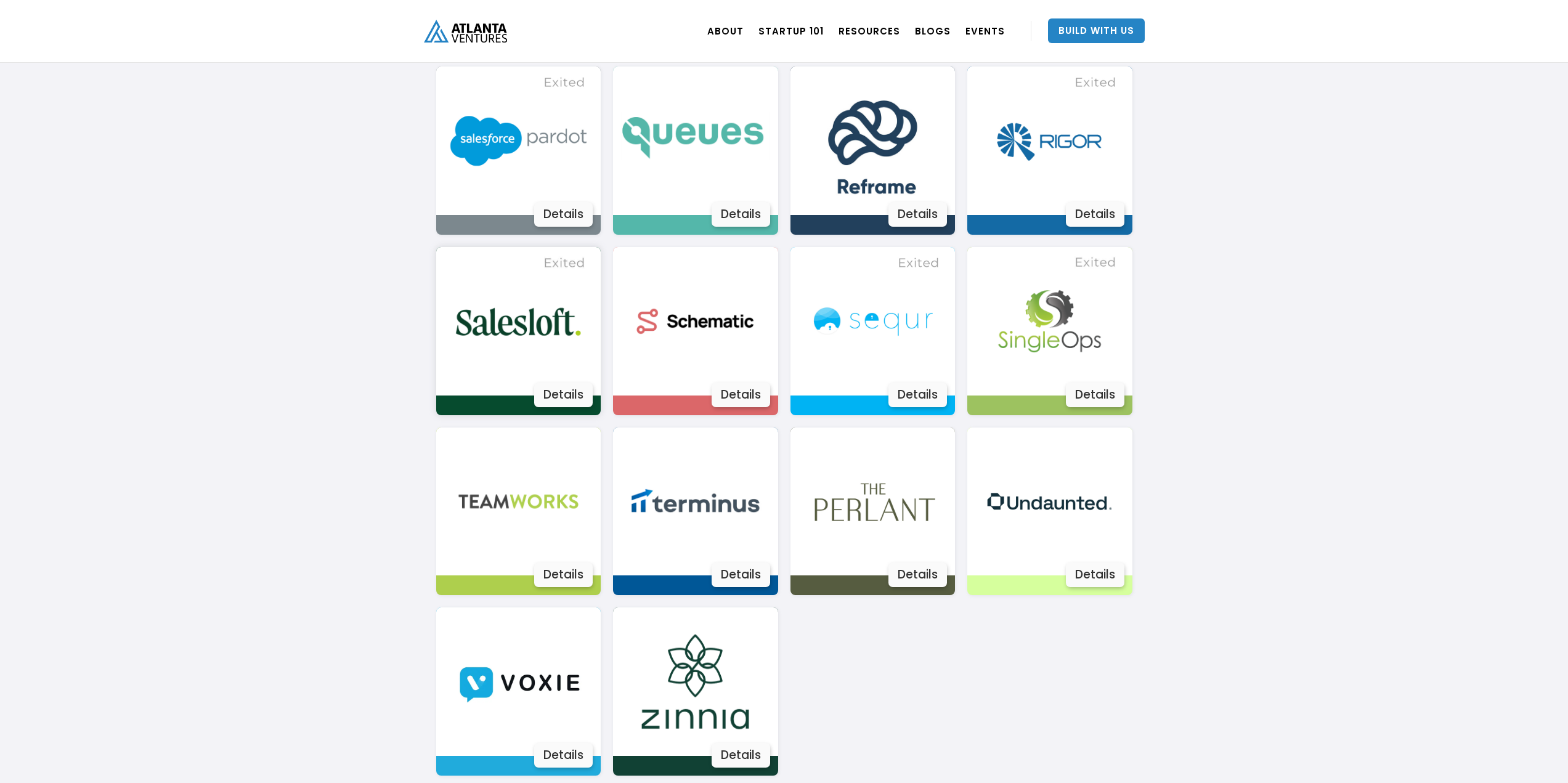
scroll to position [1910, 0]
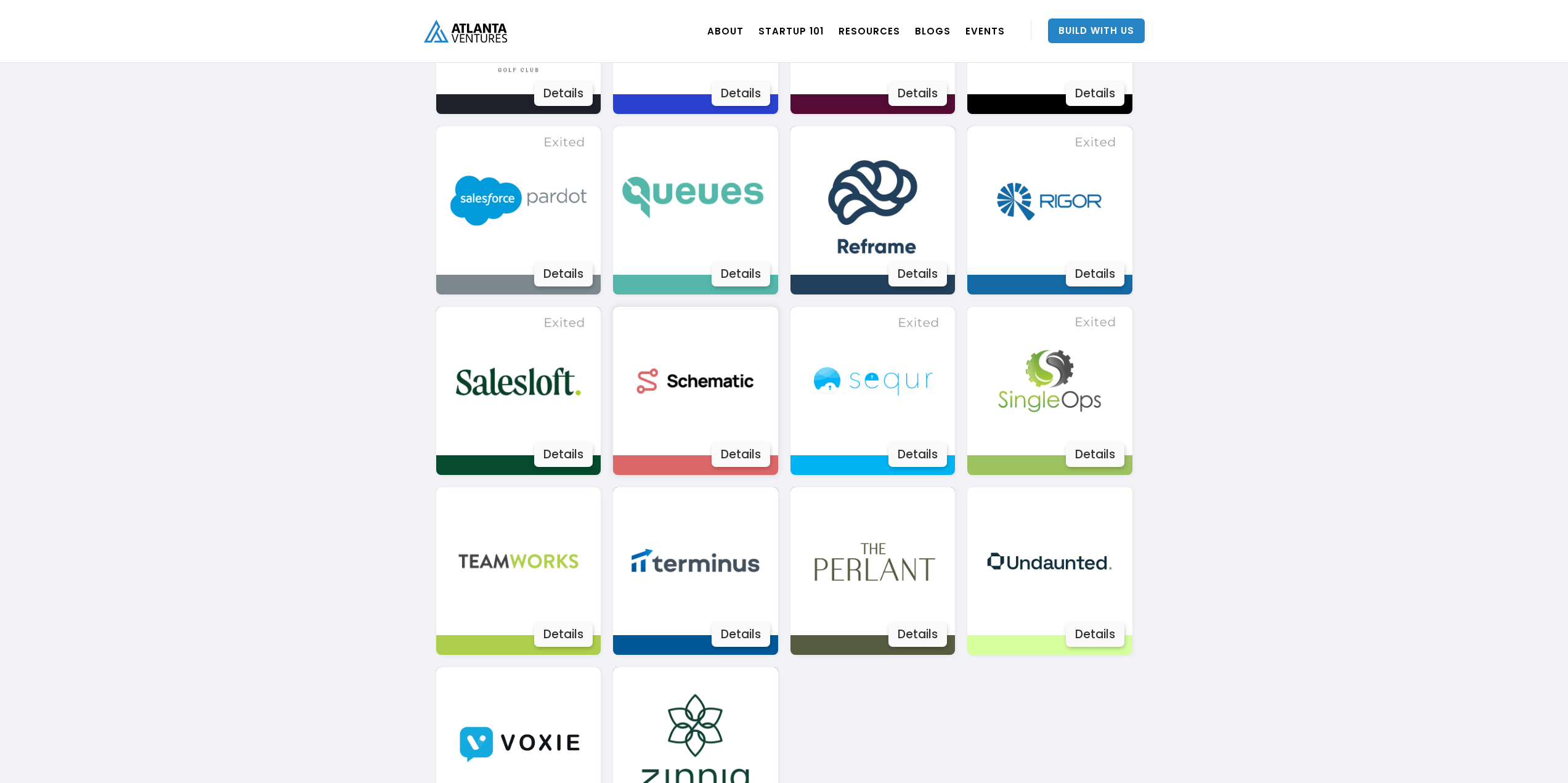
click at [678, 382] on img at bounding box center [695, 381] width 148 height 148
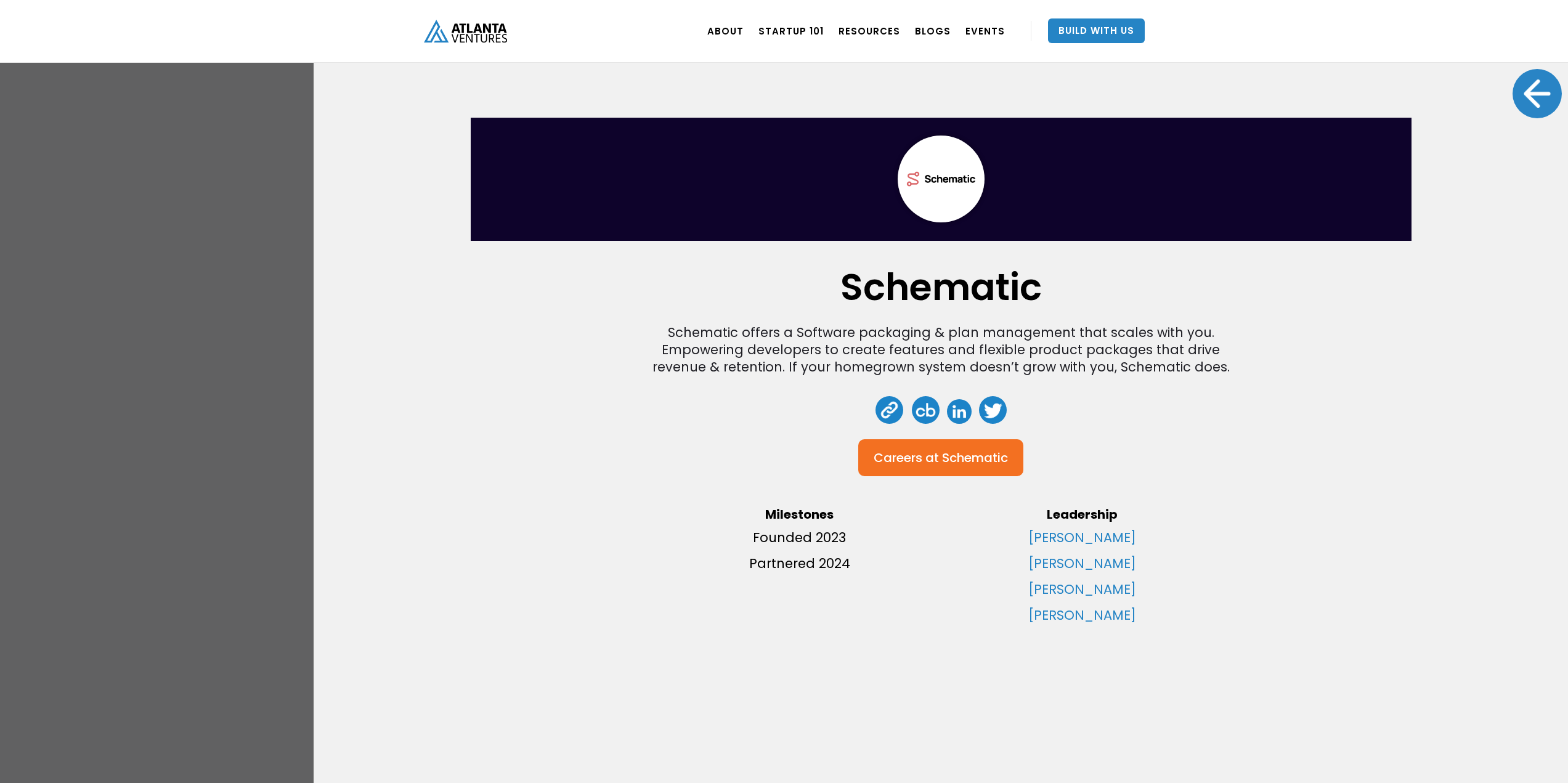
click at [1548, 102] on div at bounding box center [1537, 93] width 50 height 50
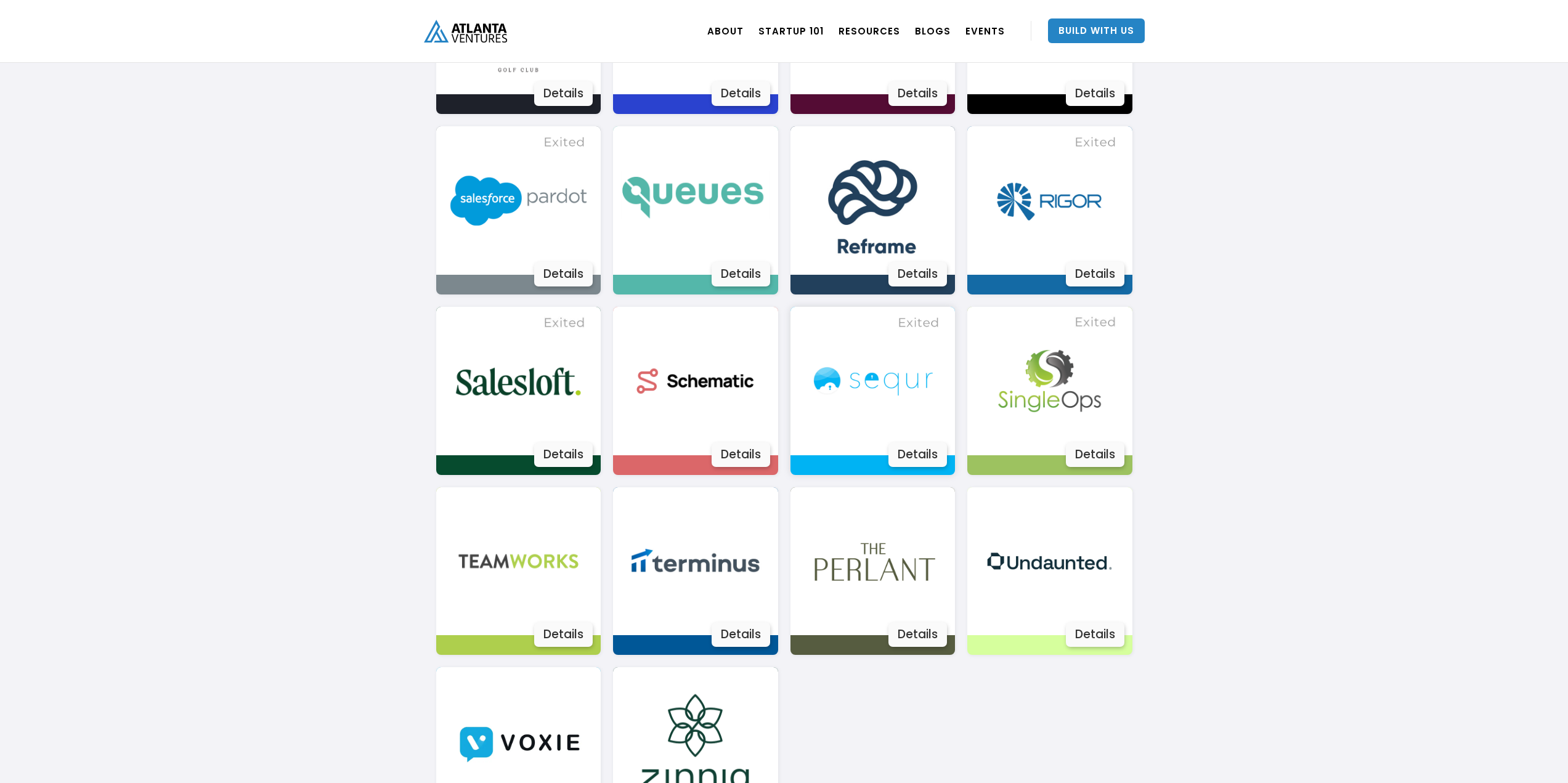
click at [869, 389] on img at bounding box center [872, 381] width 148 height 148
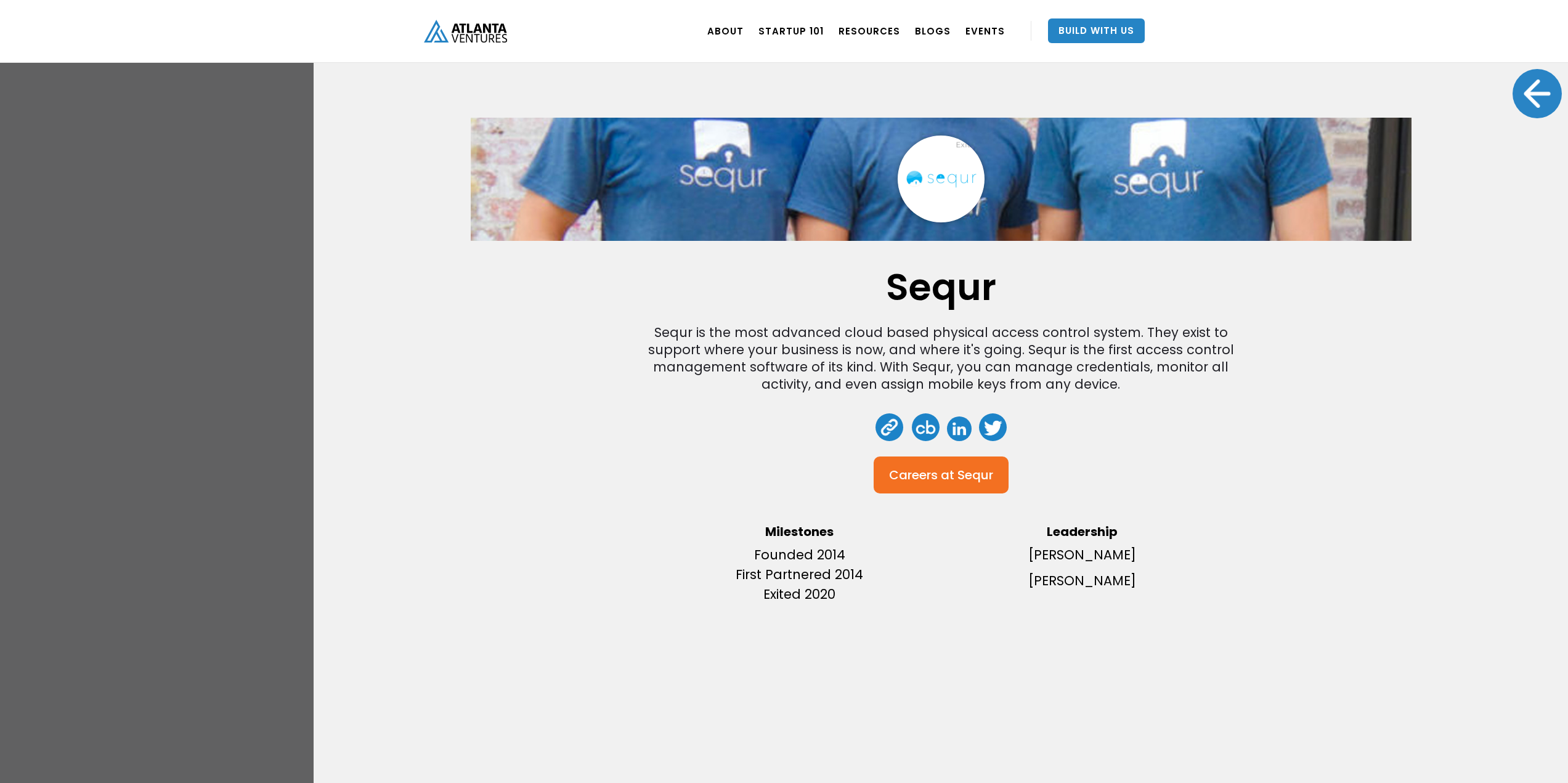
click at [1543, 102] on div at bounding box center [1537, 93] width 50 height 50
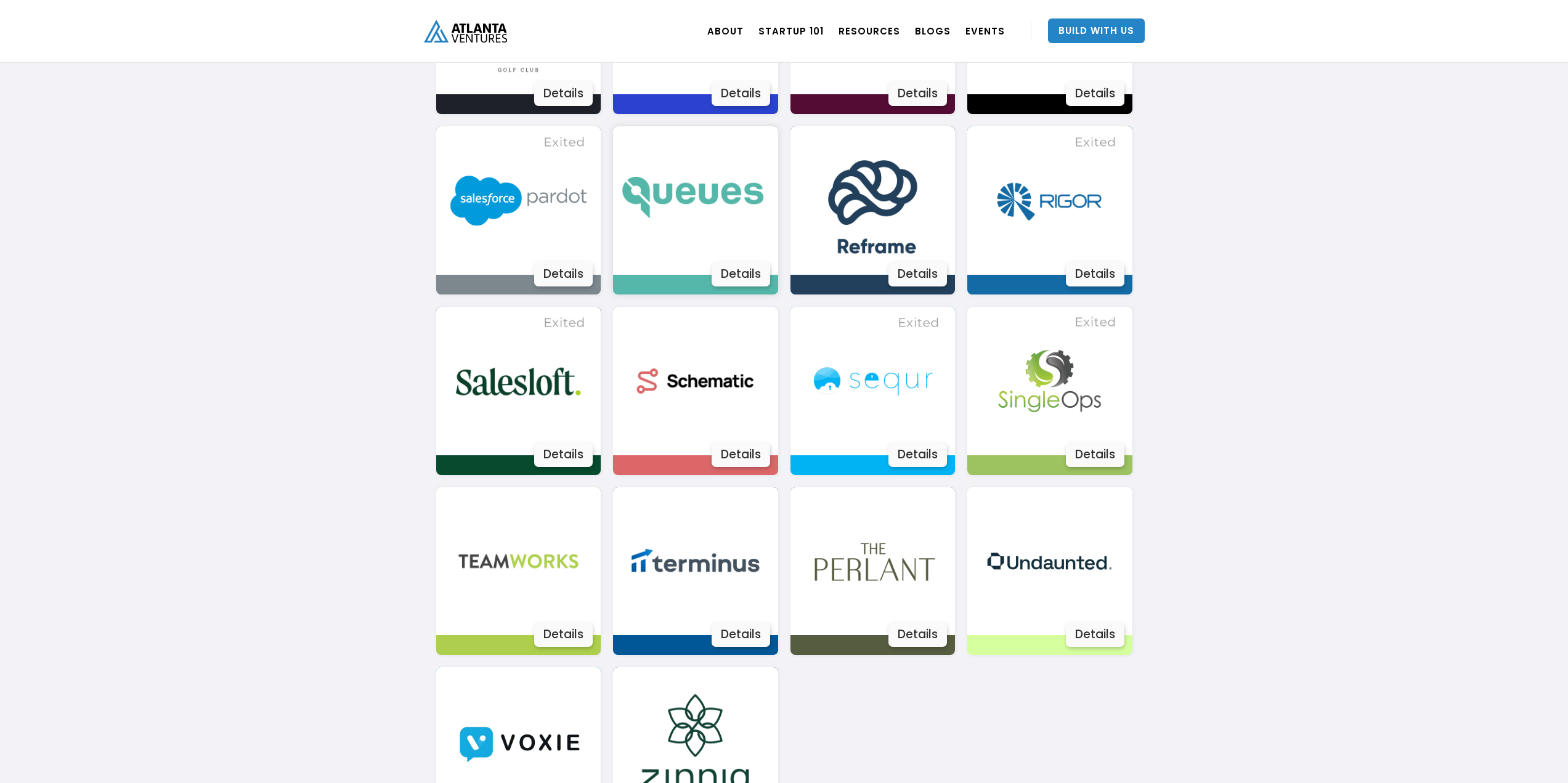
click at [670, 193] on img at bounding box center [695, 200] width 148 height 148
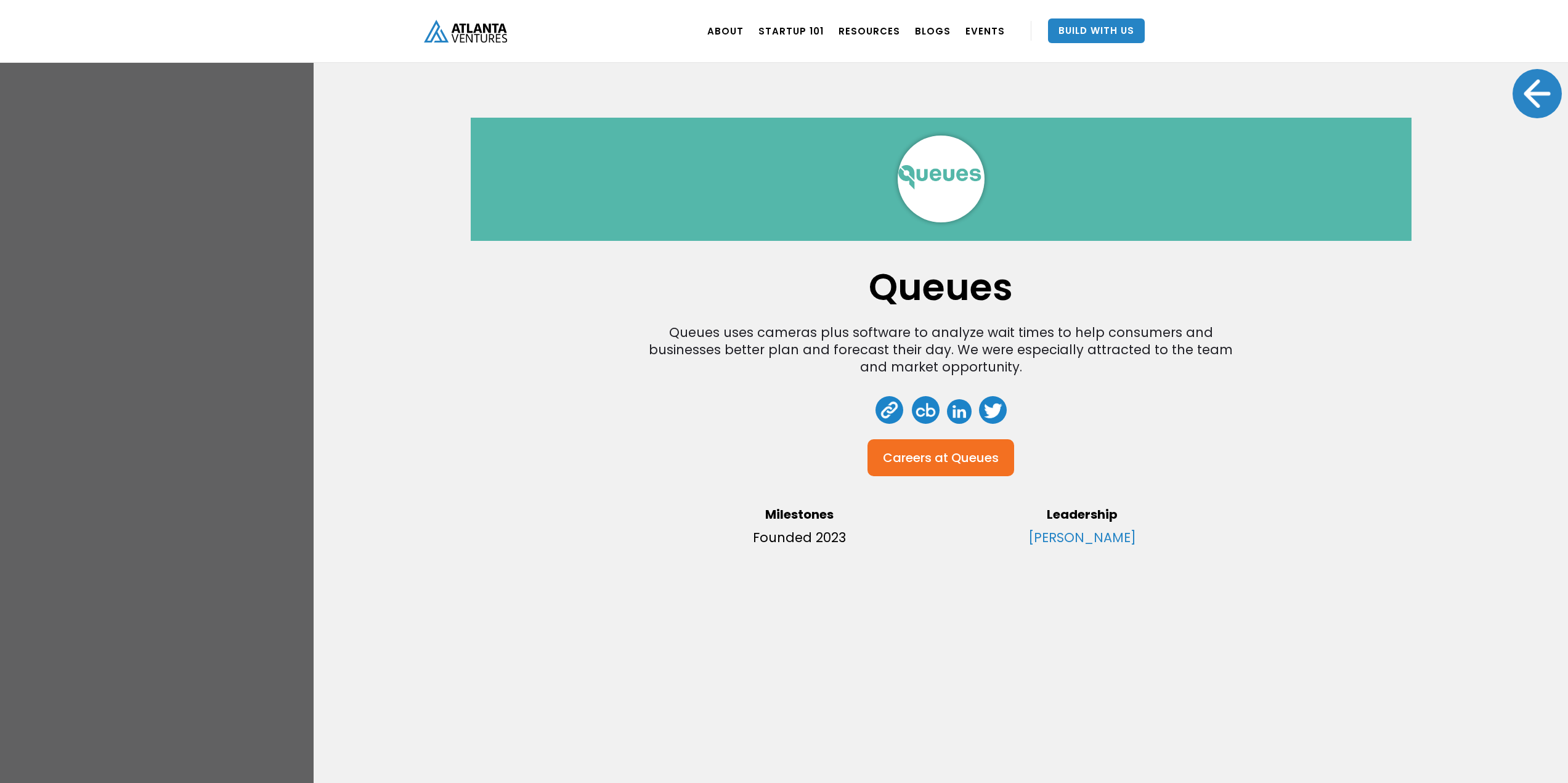
drag, startPoint x: 1544, startPoint y: 83, endPoint x: 1537, endPoint y: 83, distance: 7.0
click at [1538, 83] on div at bounding box center [1537, 93] width 50 height 50
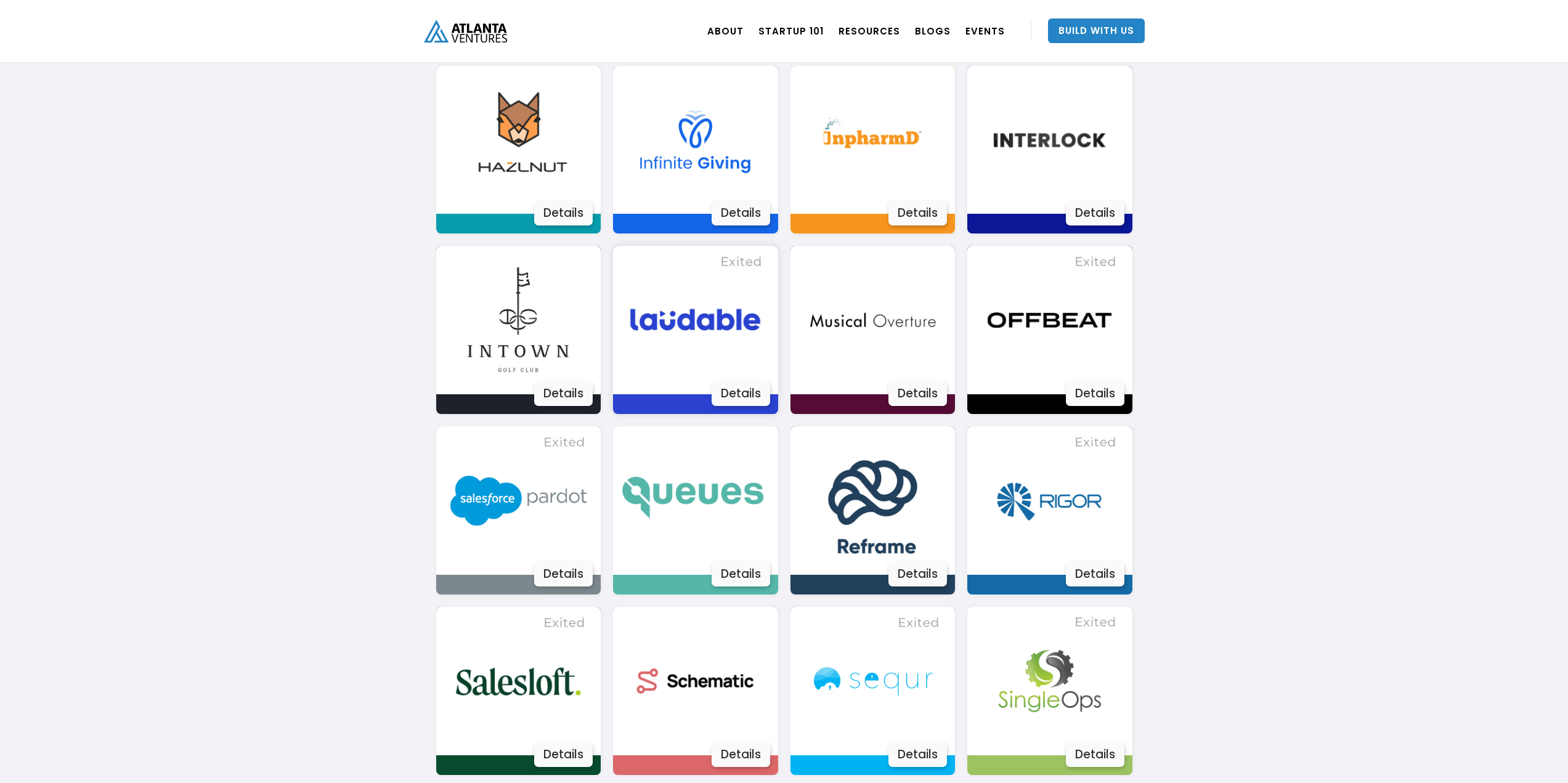
scroll to position [1601, 0]
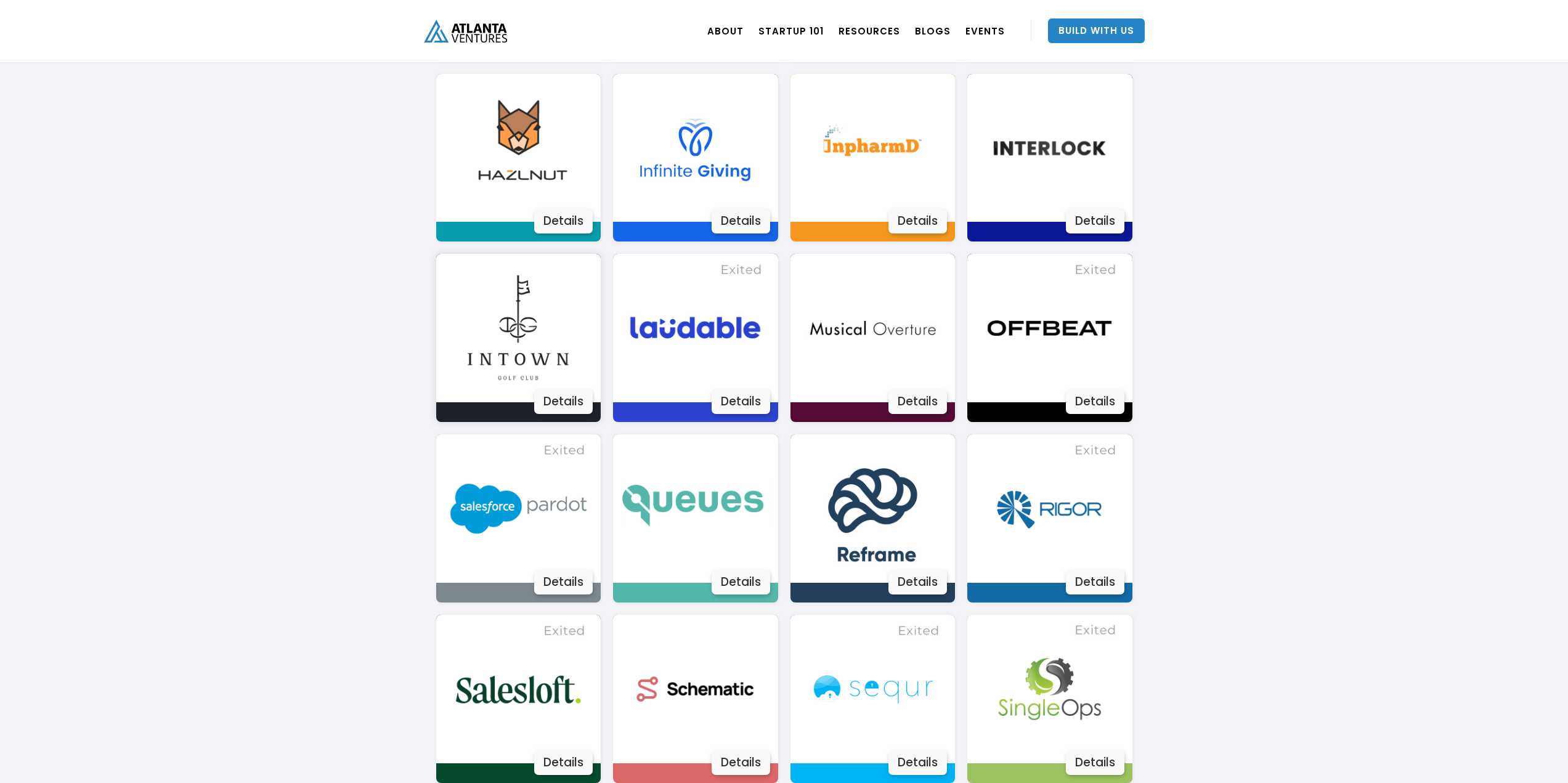
click at [558, 365] on img at bounding box center [518, 328] width 148 height 148
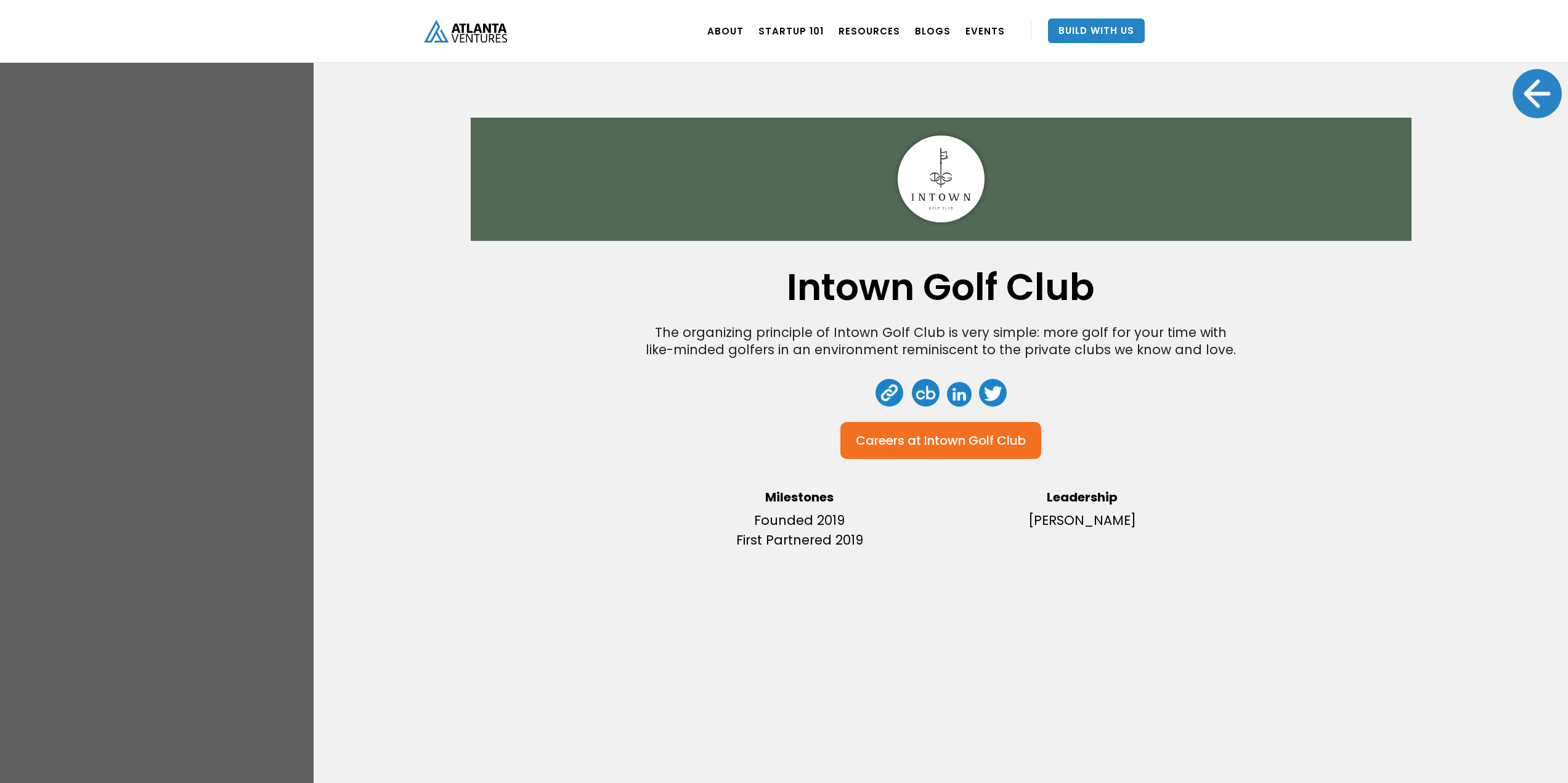
click at [1527, 99] on div at bounding box center [1537, 93] width 50 height 50
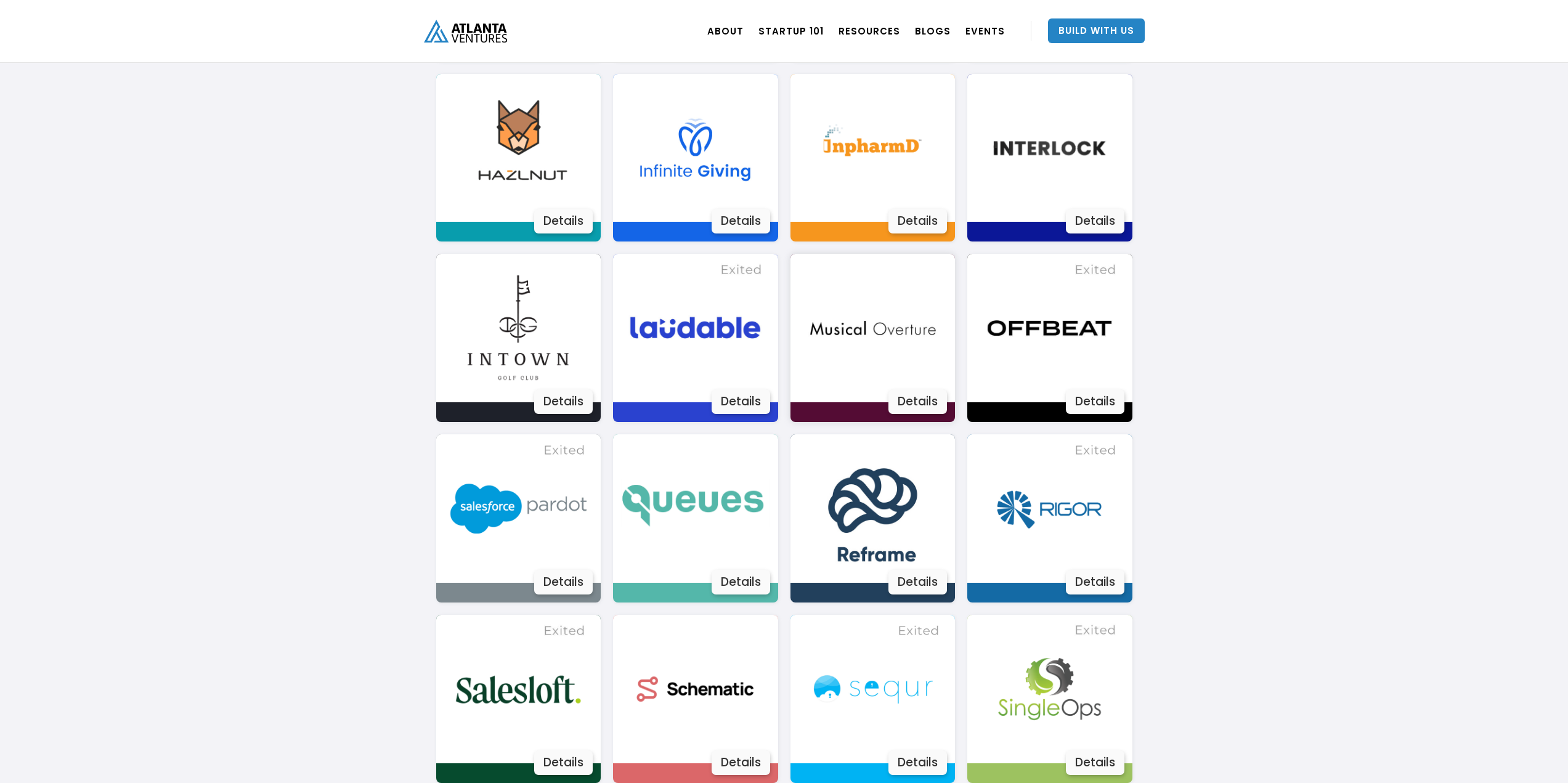
click at [913, 317] on img at bounding box center [872, 328] width 148 height 148
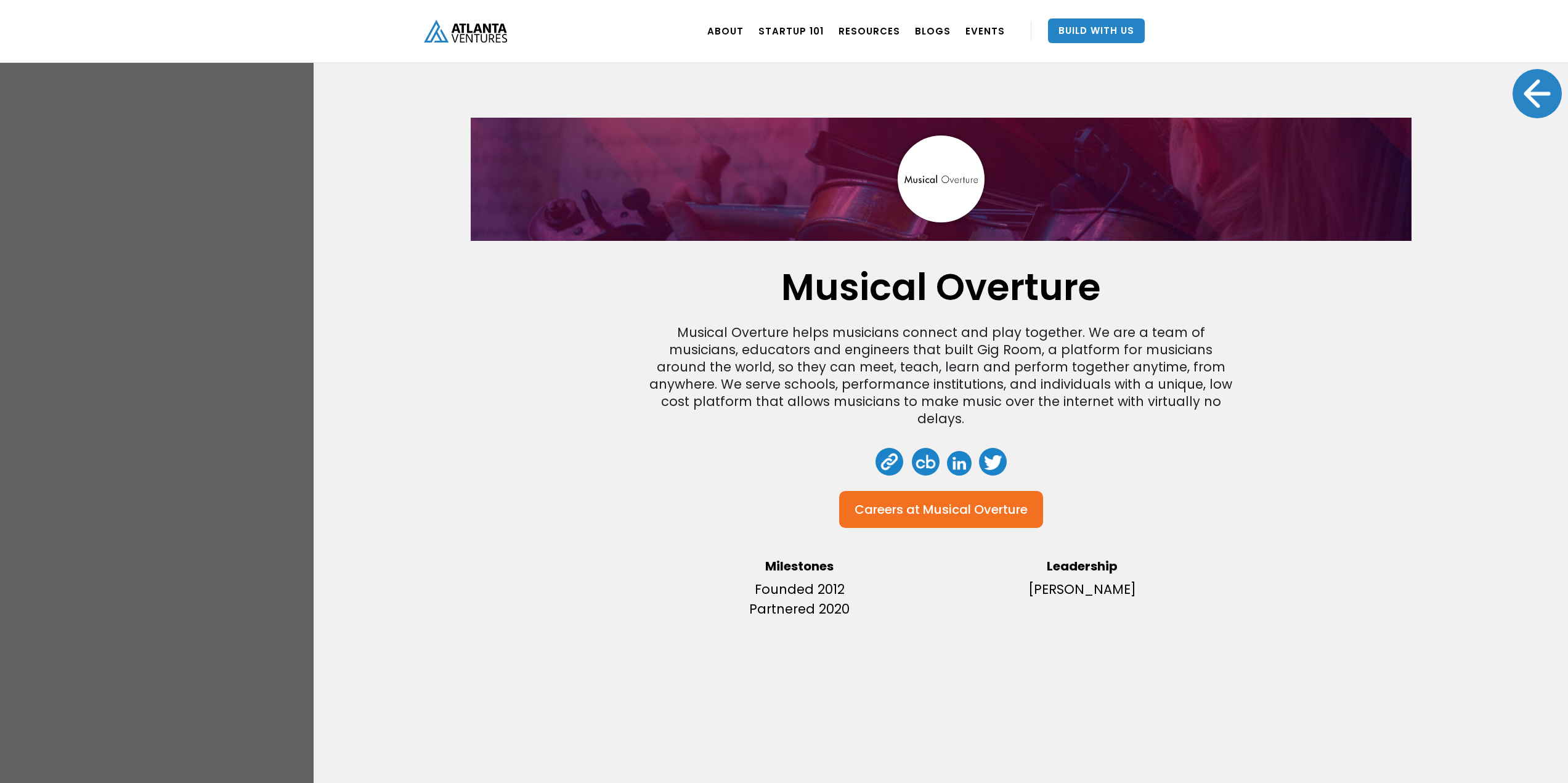
click at [1531, 107] on div at bounding box center [1537, 93] width 50 height 50
